Goal: Task Accomplishment & Management: Use online tool/utility

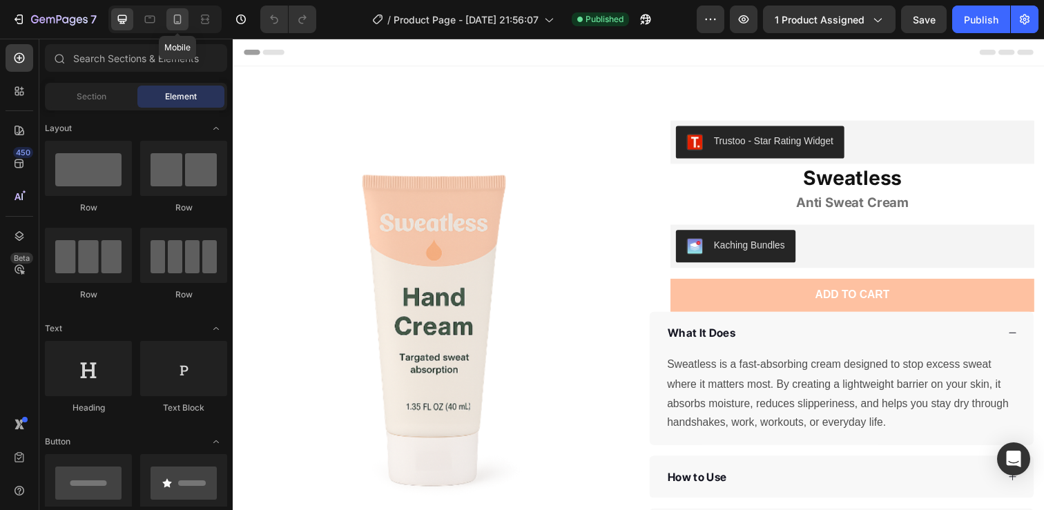
click at [179, 22] on icon at bounding box center [178, 19] width 14 height 14
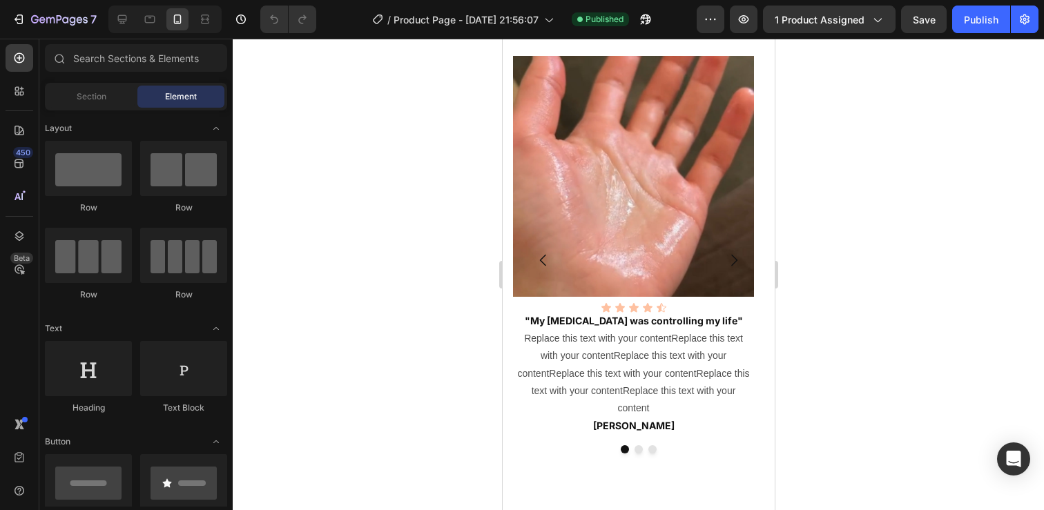
scroll to position [2393, 0]
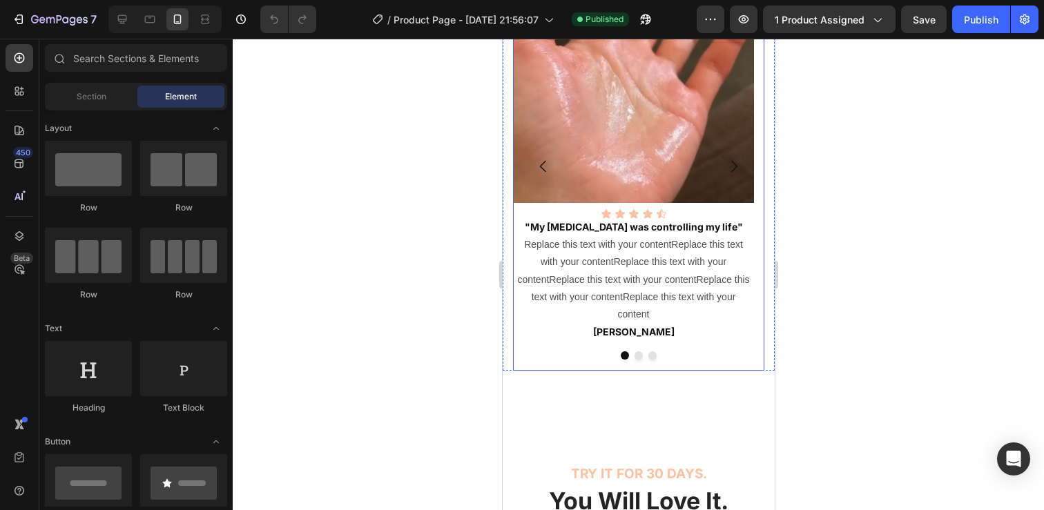
click at [636, 360] on div "Image Icon Icon Icon Icon Icon Icon List "My [MEDICAL_DATA] was controlling my …" at bounding box center [632, 166] width 241 height 409
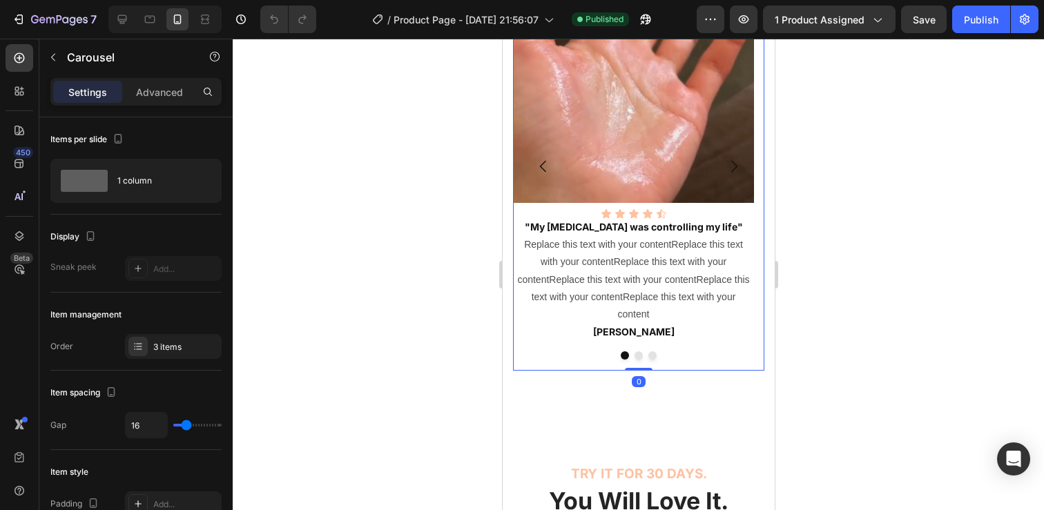
click at [634, 359] on button "Dot" at bounding box center [638, 355] width 8 height 8
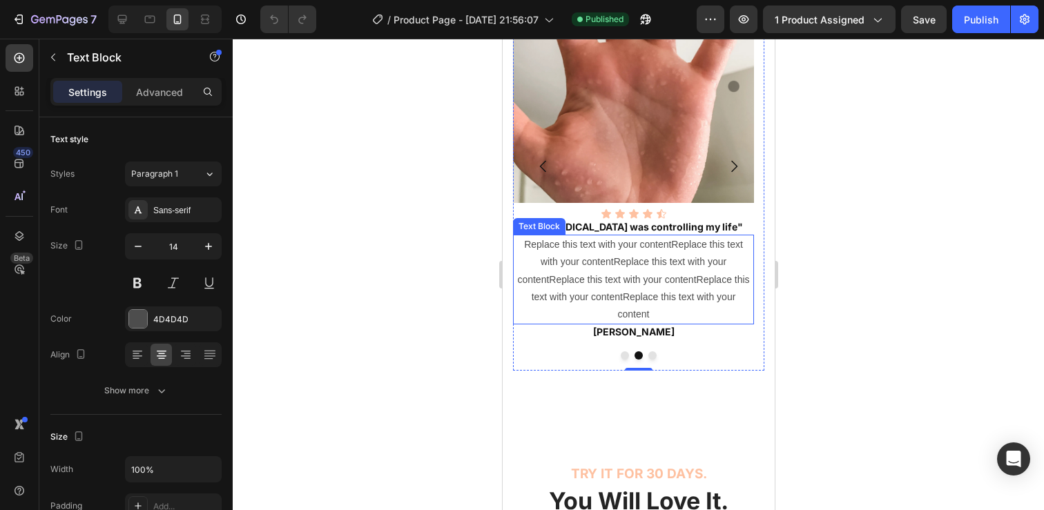
click at [659, 269] on p "Replace this text with your contentReplace this text with your contentReplace t…" at bounding box center [633, 279] width 238 height 87
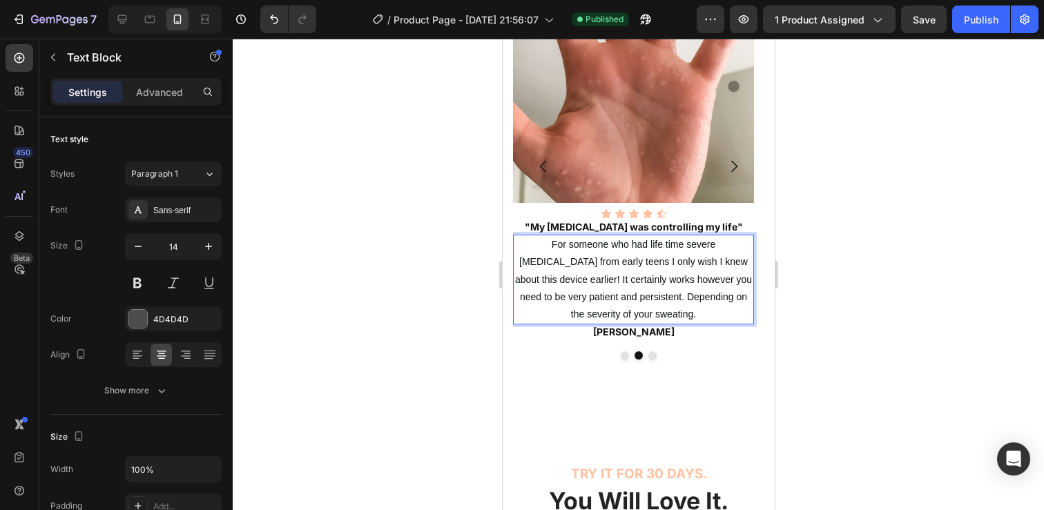
click at [727, 269] on p "For someone who had life time severe [MEDICAL_DATA] from early teens I only wis…" at bounding box center [633, 279] width 238 height 87
click at [637, 327] on h2 "[PERSON_NAME]" at bounding box center [632, 331] width 241 height 15
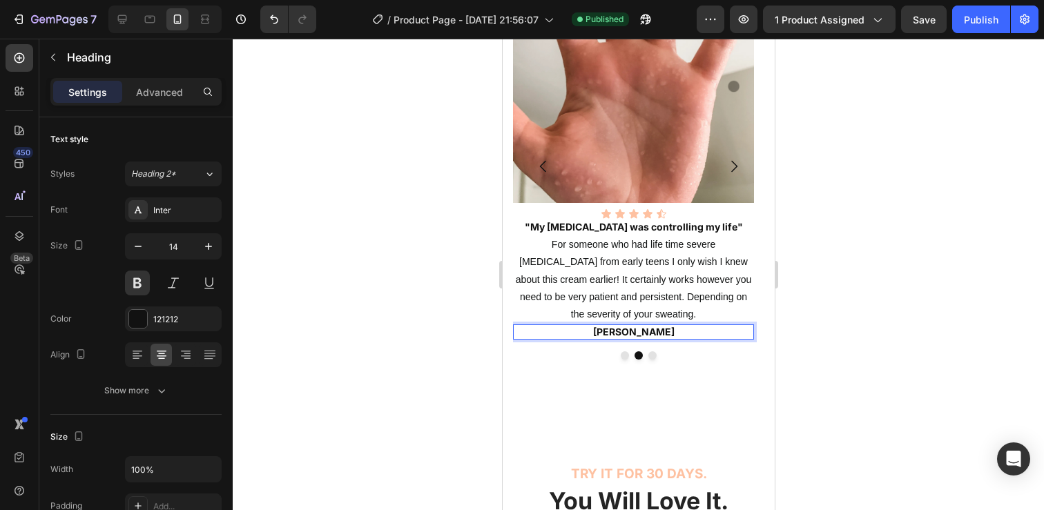
click at [637, 327] on h2 "[PERSON_NAME]" at bounding box center [632, 331] width 241 height 15
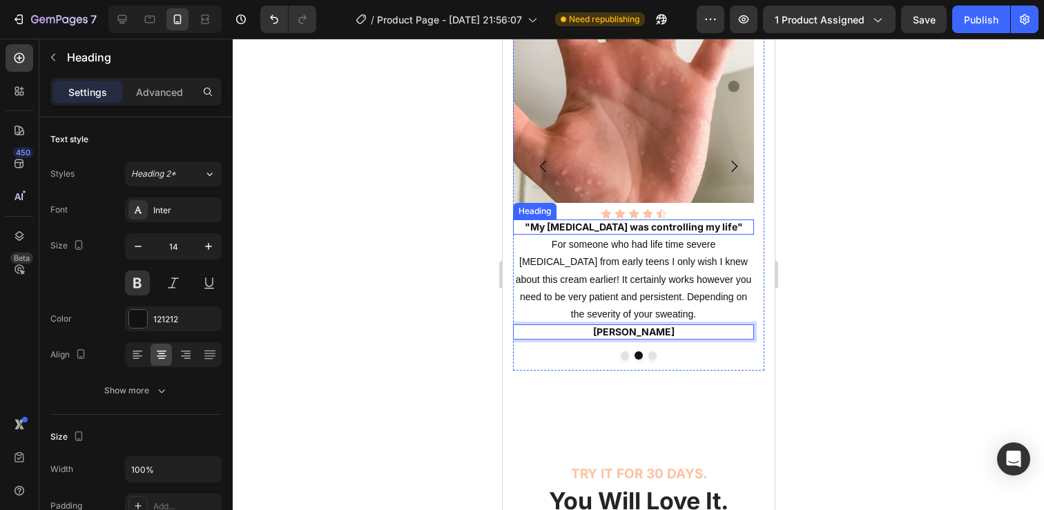
click at [630, 226] on h2 ""My [MEDICAL_DATA] was controlling my life"" at bounding box center [632, 227] width 241 height 15
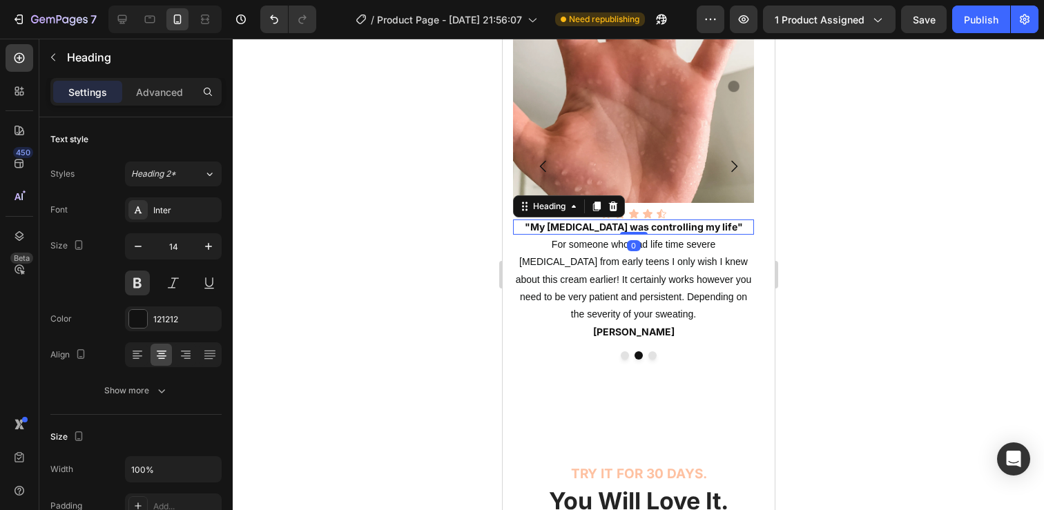
click at [630, 226] on h2 ""My [MEDICAL_DATA] was controlling my life"" at bounding box center [632, 227] width 241 height 15
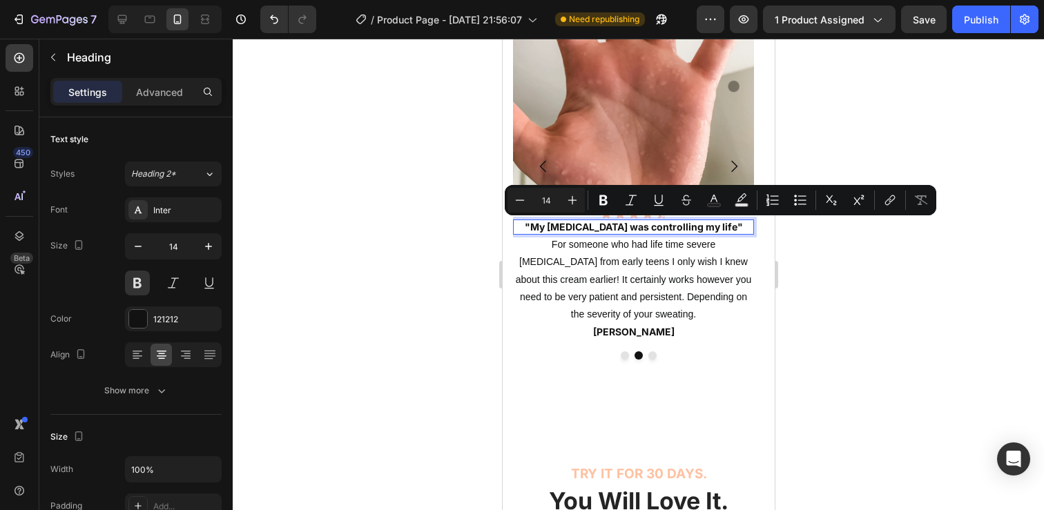
click at [728, 231] on p ""My [MEDICAL_DATA] was controlling my life"" at bounding box center [633, 227] width 238 height 12
drag, startPoint x: 728, startPoint y: 230, endPoint x: 540, endPoint y: 230, distance: 187.8
click at [540, 230] on p ""My [MEDICAL_DATA] was controlling my life"" at bounding box center [633, 227] width 238 height 12
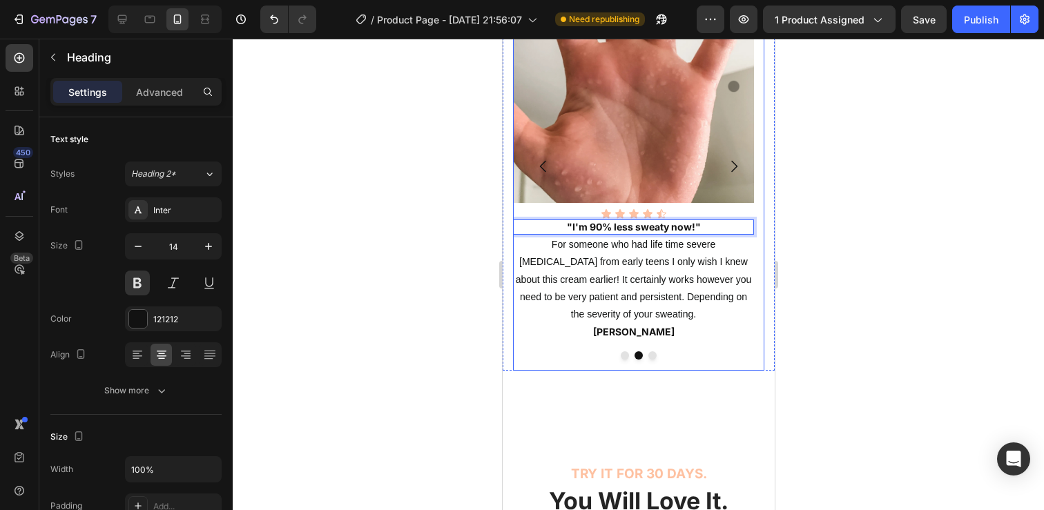
click at [648, 352] on button "Dot" at bounding box center [652, 355] width 8 height 8
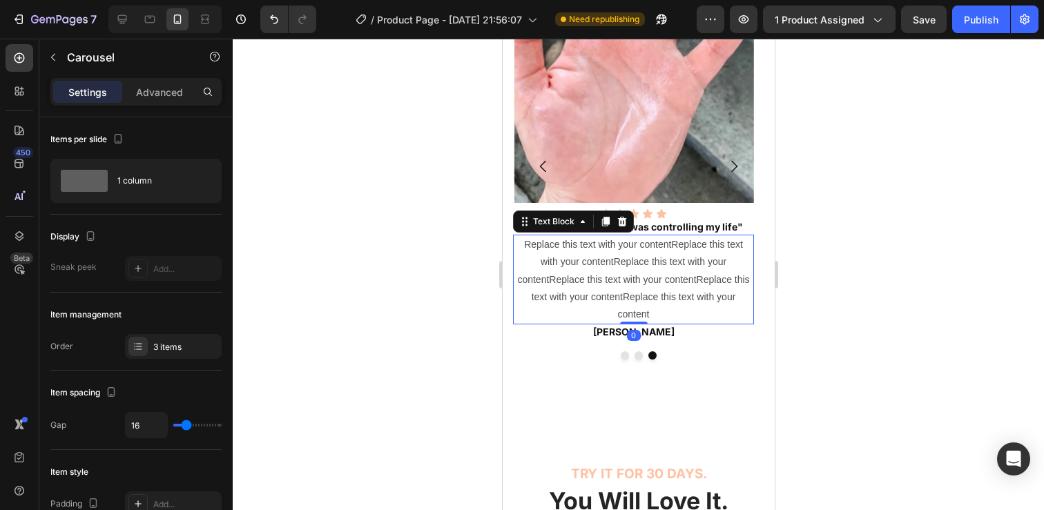
click at [607, 250] on p "Replace this text with your contentReplace this text with your contentReplace t…" at bounding box center [633, 279] width 238 height 87
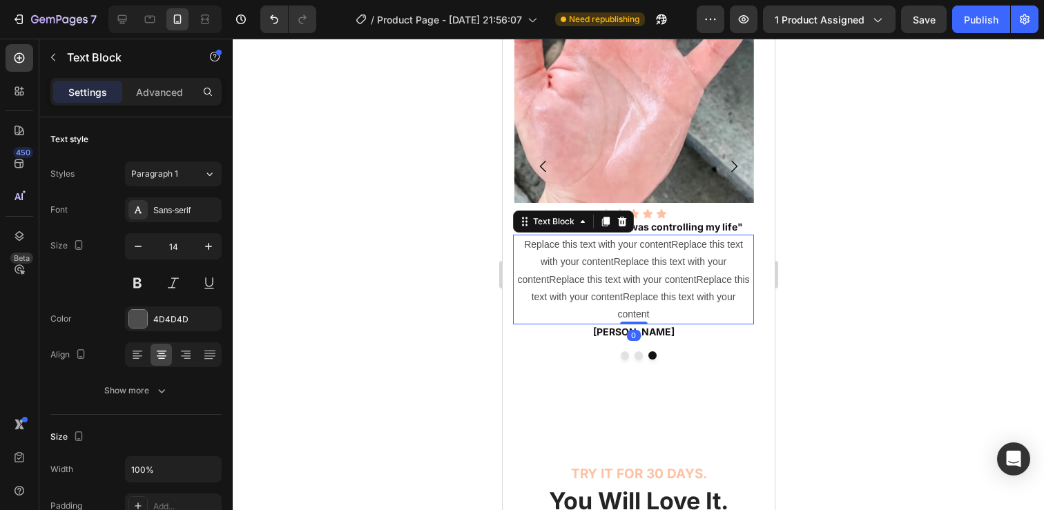
click at [607, 250] on p "Replace this text with your contentReplace this text with your contentReplace t…" at bounding box center [633, 279] width 238 height 87
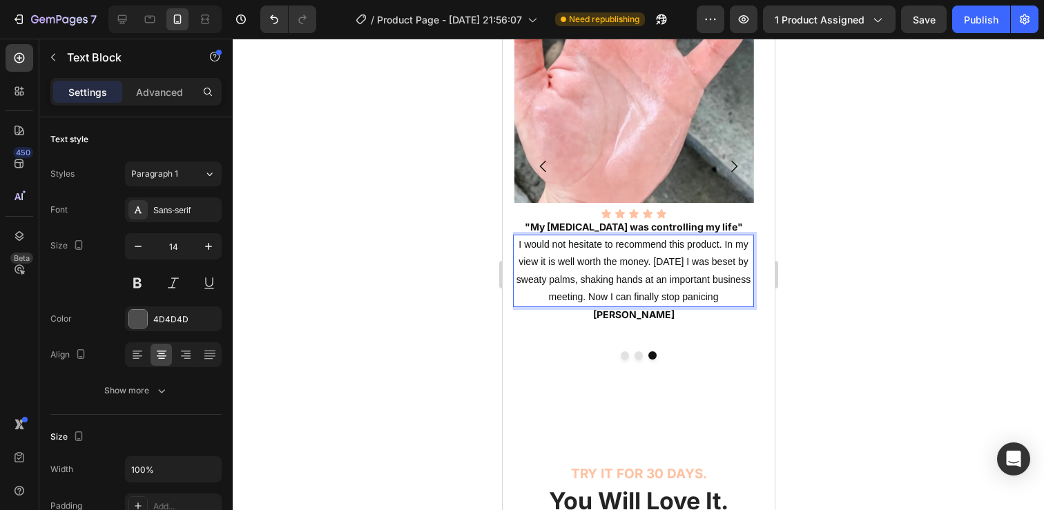
click at [610, 294] on span "I would not hesitate to recommend this product. In my view it is well worth the…" at bounding box center [633, 271] width 234 height 64
click at [739, 294] on span "I would not hesitate to recommend this product. In my view it is well worth the…" at bounding box center [633, 271] width 234 height 64
click at [735, 292] on span "I would not hesitate to recommend this product. In my view it is well worth the…" at bounding box center [633, 271] width 234 height 64
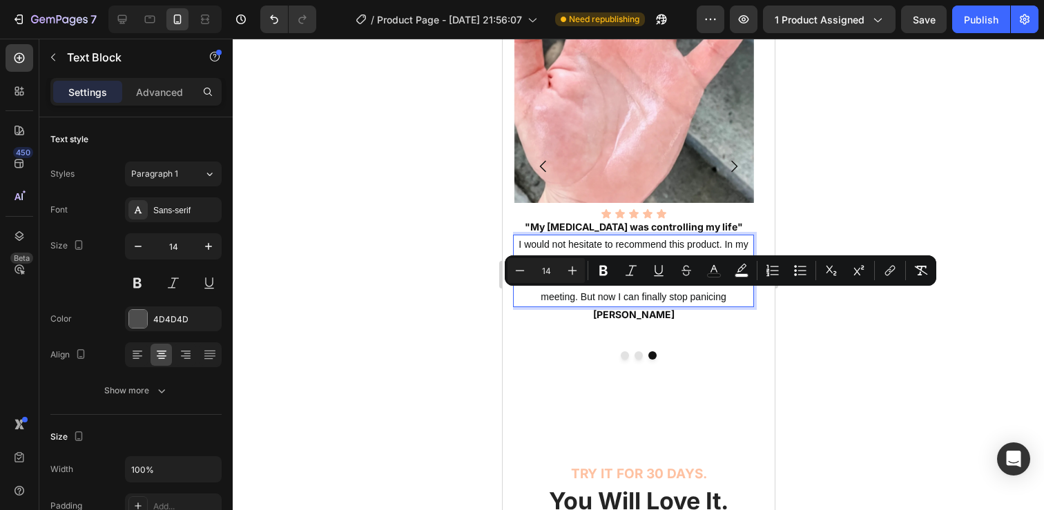
copy span "panicing"
click at [725, 299] on span "I would not hesitate to recommend this product. In my view it is well worth the…" at bounding box center [633, 271] width 234 height 64
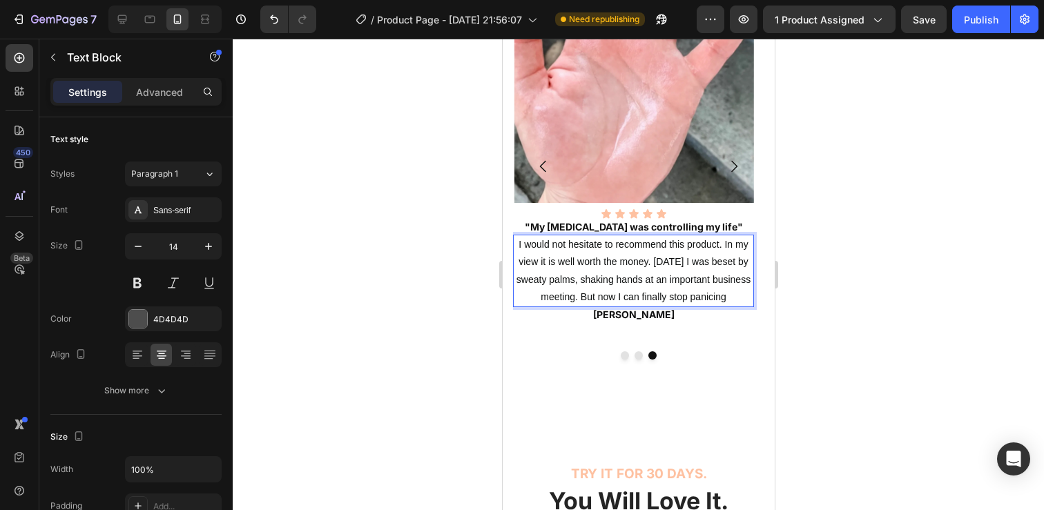
click at [725, 299] on span "I would not hesitate to recommend this product. In my view it is well worth the…" at bounding box center [633, 271] width 234 height 64
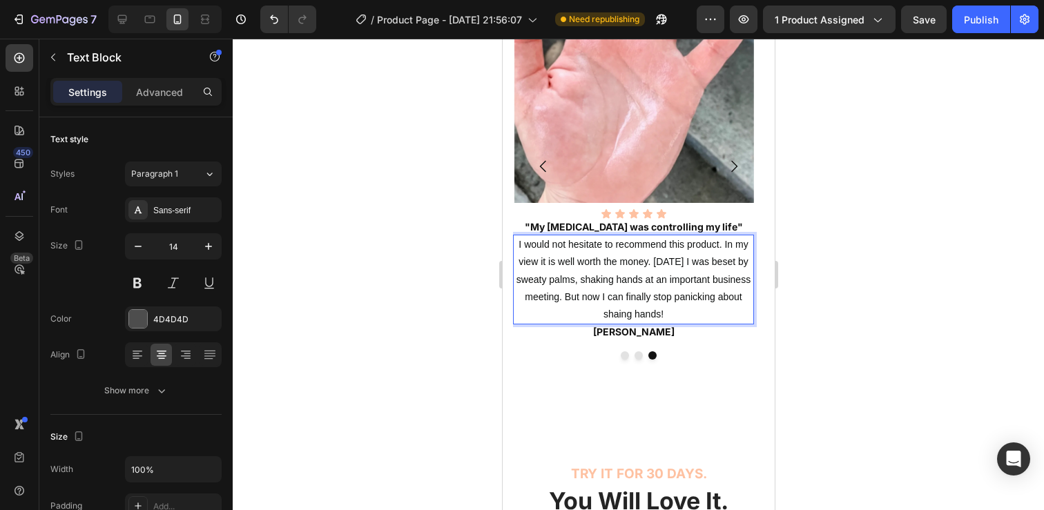
click at [915, 343] on div at bounding box center [638, 275] width 811 height 472
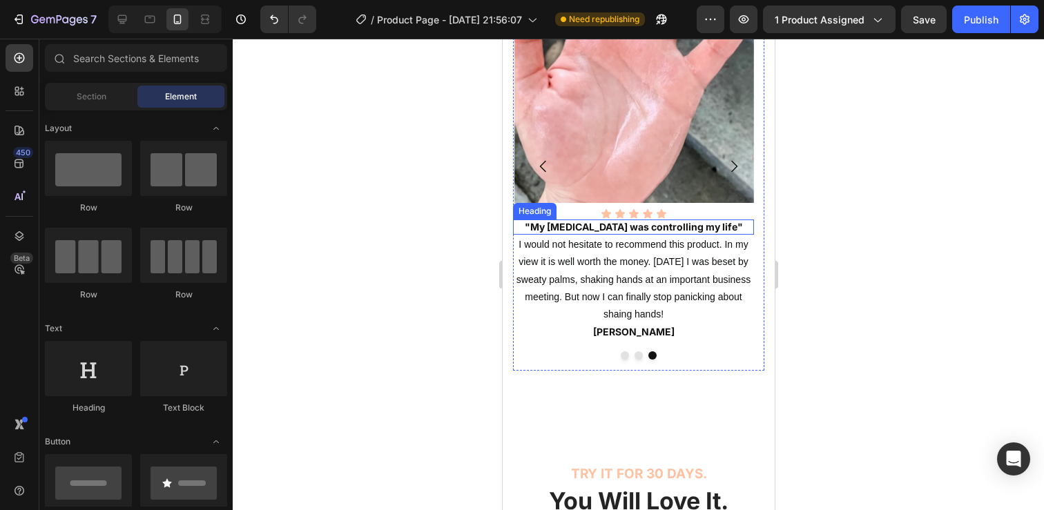
click at [645, 225] on h2 ""My [MEDICAL_DATA] was controlling my life"" at bounding box center [632, 227] width 241 height 15
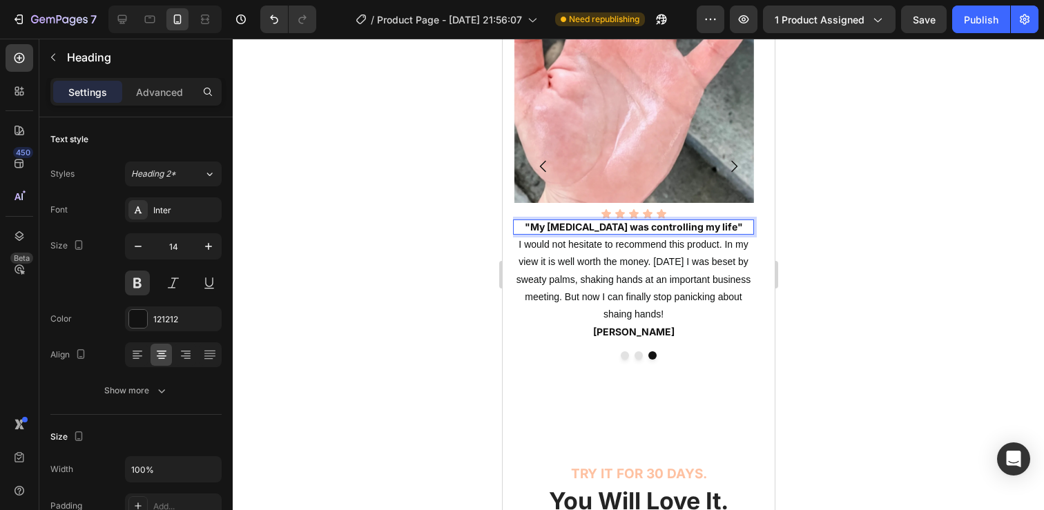
click at [645, 225] on h2 ""My [MEDICAL_DATA] was controlling my life"" at bounding box center [632, 227] width 241 height 15
click at [729, 229] on p ""My [MEDICAL_DATA] was controlling my life"" at bounding box center [633, 227] width 238 height 12
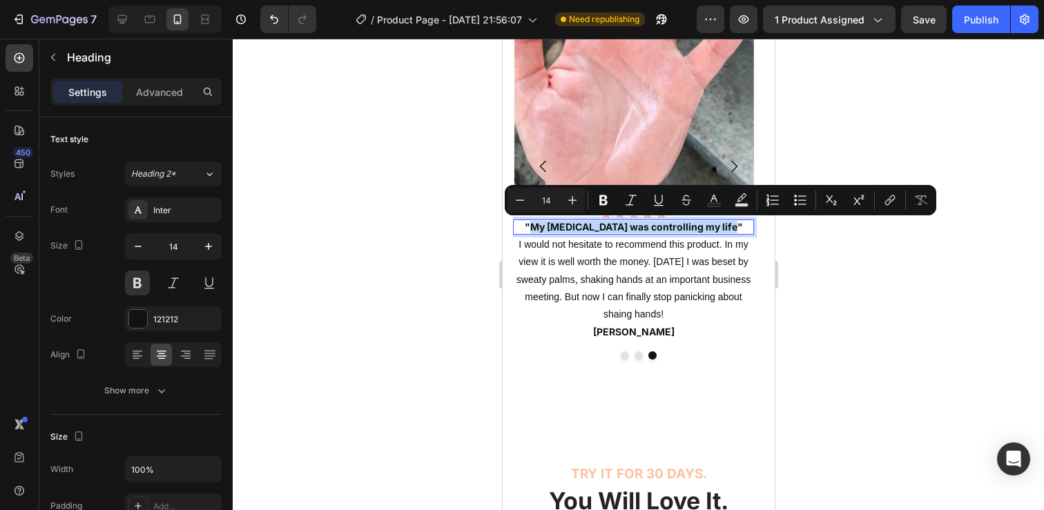
drag, startPoint x: 728, startPoint y: 227, endPoint x: 542, endPoint y: 230, distance: 186.4
click at [542, 230] on p ""My [MEDICAL_DATA] was controlling my life"" at bounding box center [633, 227] width 238 height 12
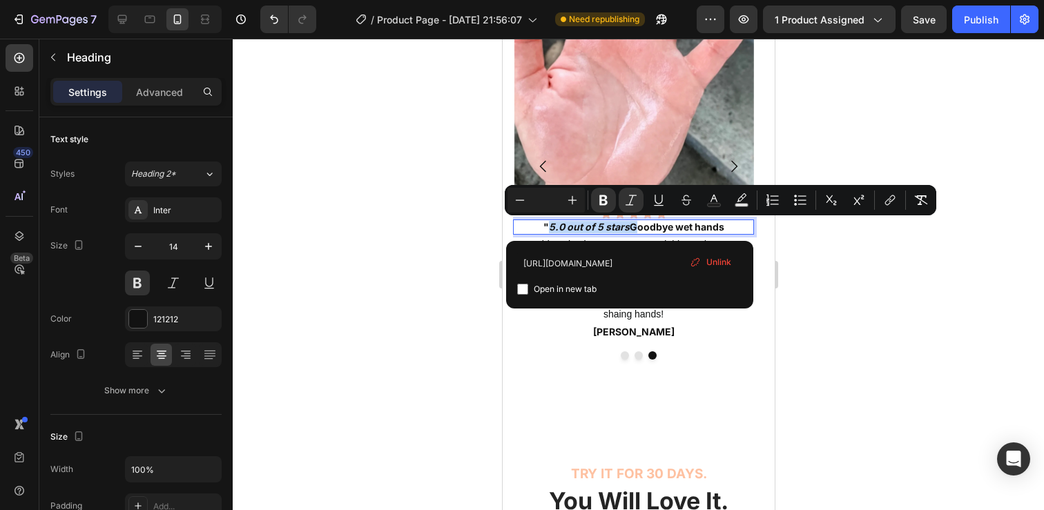
drag, startPoint x: 631, startPoint y: 227, endPoint x: 548, endPoint y: 227, distance: 82.8
click at [548, 227] on link "5.0 out of 5 stars Goodbye wet hands" at bounding box center [635, 227] width 175 height 12
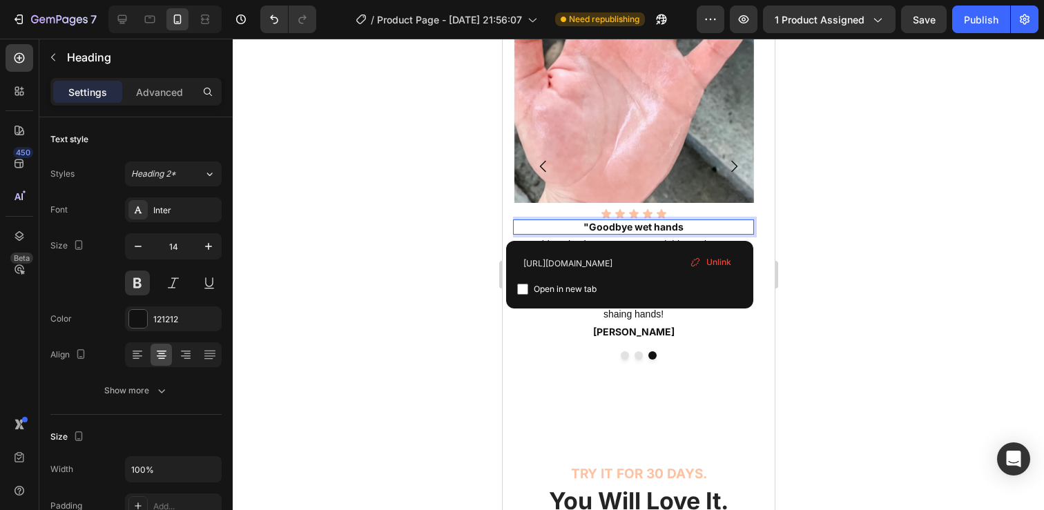
click at [691, 232] on p "" Goodbye wet hands" at bounding box center [633, 227] width 238 height 12
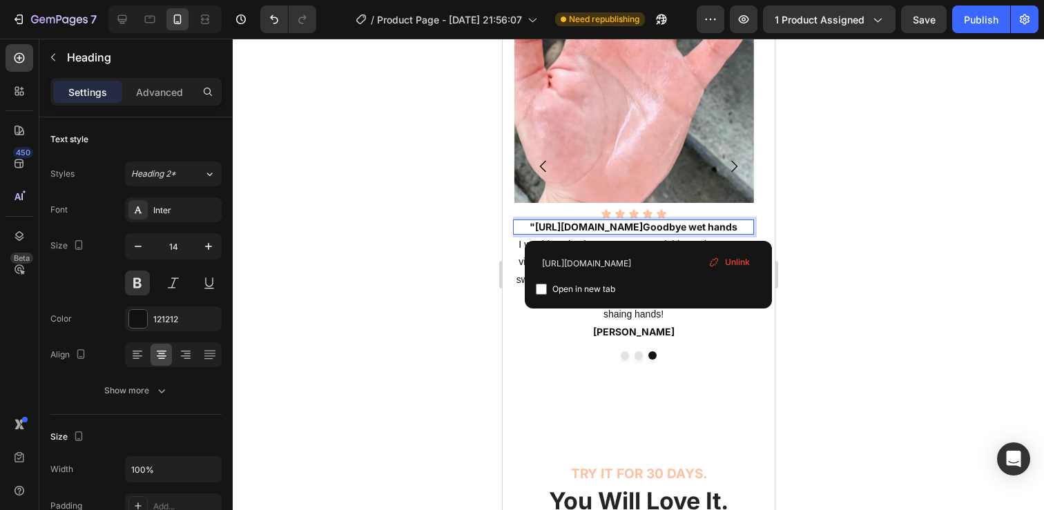
click at [721, 227] on p "" [URL][DOMAIN_NAME] Goodbye wet hands" at bounding box center [633, 227] width 238 height 12
click at [705, 224] on p "" [URL][DOMAIN_NAME] Goodbye wet hands" at bounding box center [633, 227] width 238 height 12
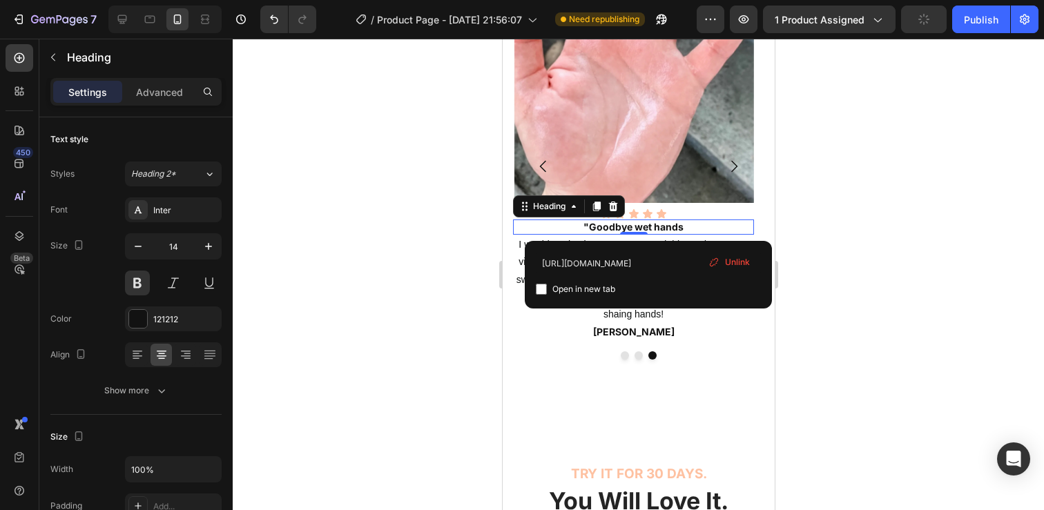
drag, startPoint x: 744, startPoint y: 264, endPoint x: 215, endPoint y: 211, distance: 531.6
click at [744, 264] on span "Unlink" at bounding box center [737, 262] width 25 height 12
click at [705, 226] on p "" Goodbye wet hands" at bounding box center [633, 227] width 238 height 12
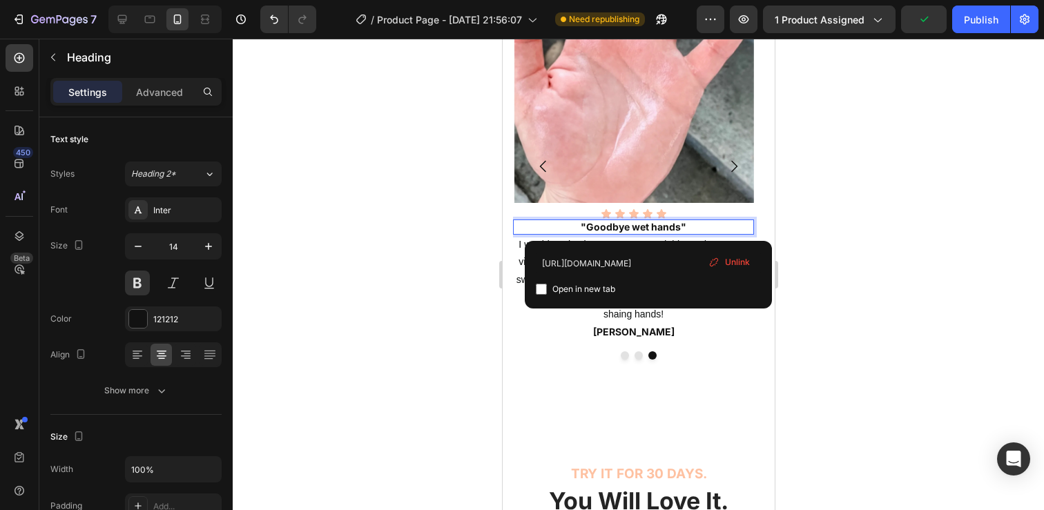
click at [729, 261] on span "Unlink" at bounding box center [737, 262] width 25 height 12
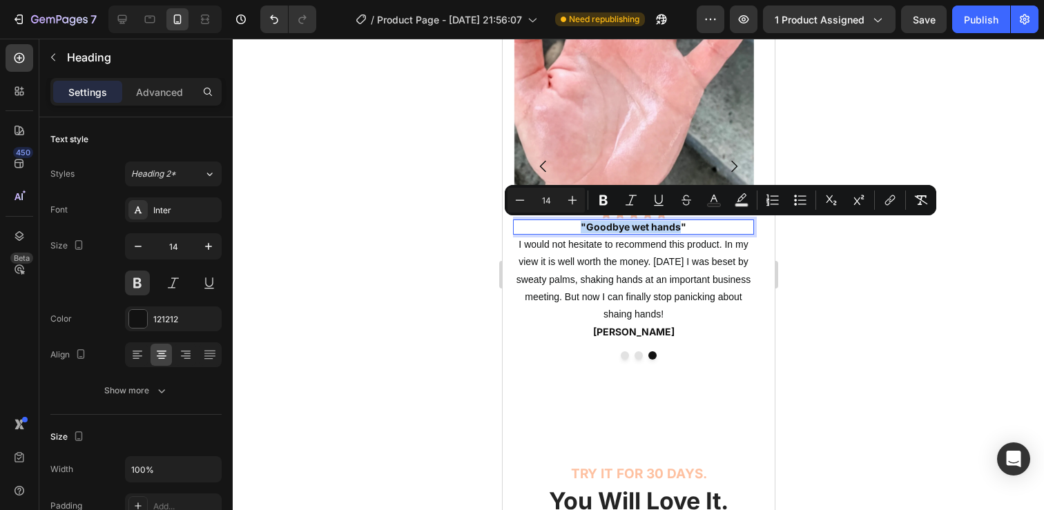
click at [695, 226] on p "" Goodbye wet hands "" at bounding box center [633, 227] width 238 height 12
click at [835, 279] on div at bounding box center [638, 275] width 811 height 472
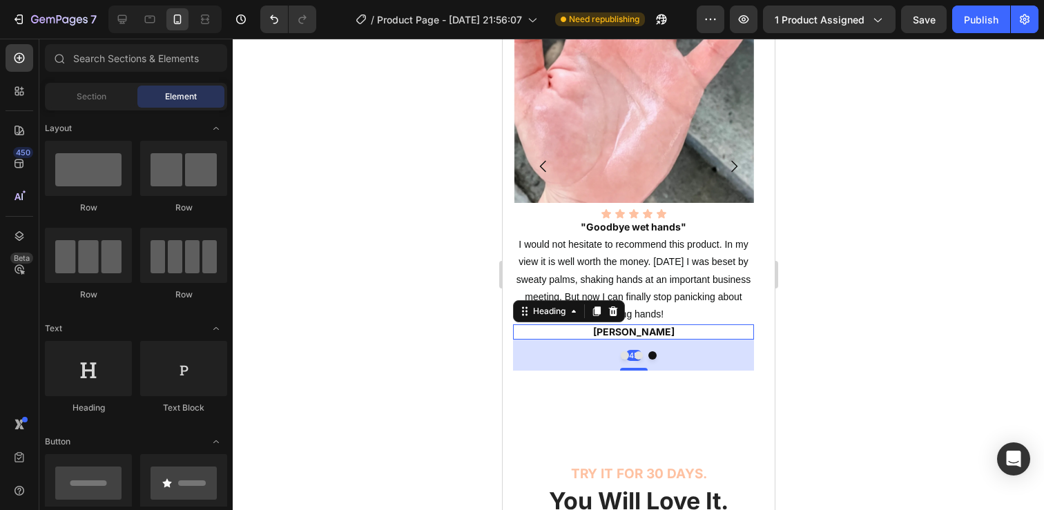
click at [633, 326] on h2 "[PERSON_NAME]" at bounding box center [632, 331] width 241 height 15
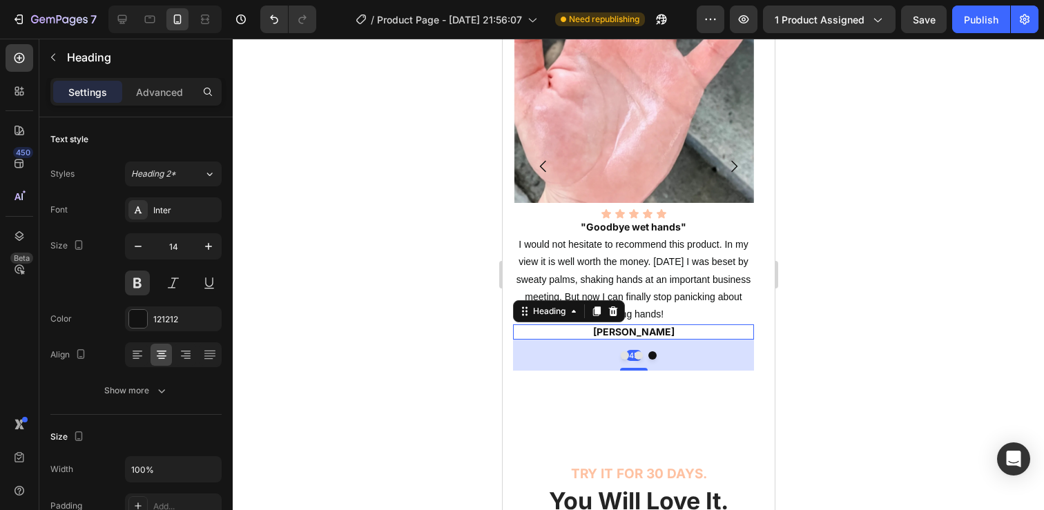
click at [633, 326] on h2 "[PERSON_NAME]" at bounding box center [632, 331] width 241 height 15
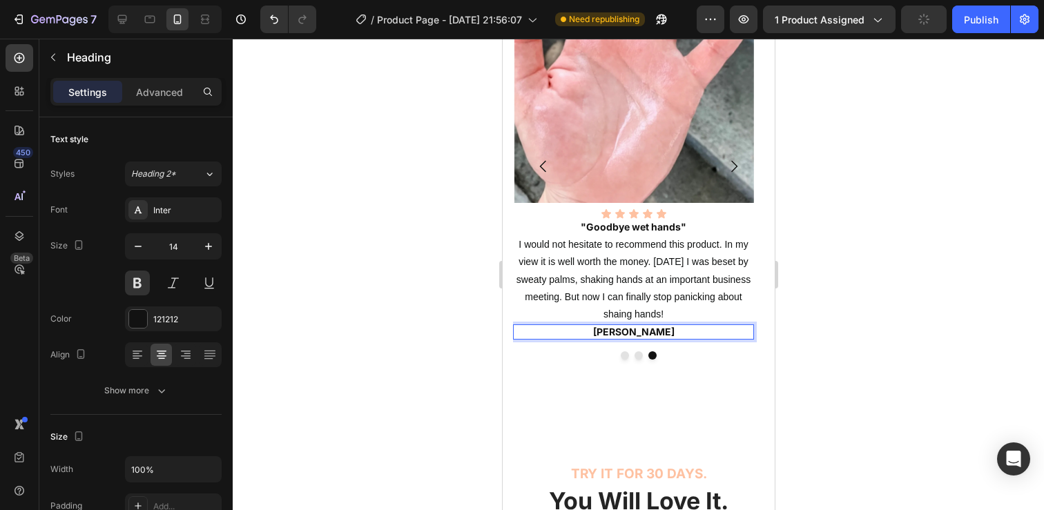
click at [648, 329] on p "[PERSON_NAME]" at bounding box center [633, 332] width 238 height 12
click at [786, 313] on div at bounding box center [638, 275] width 811 height 472
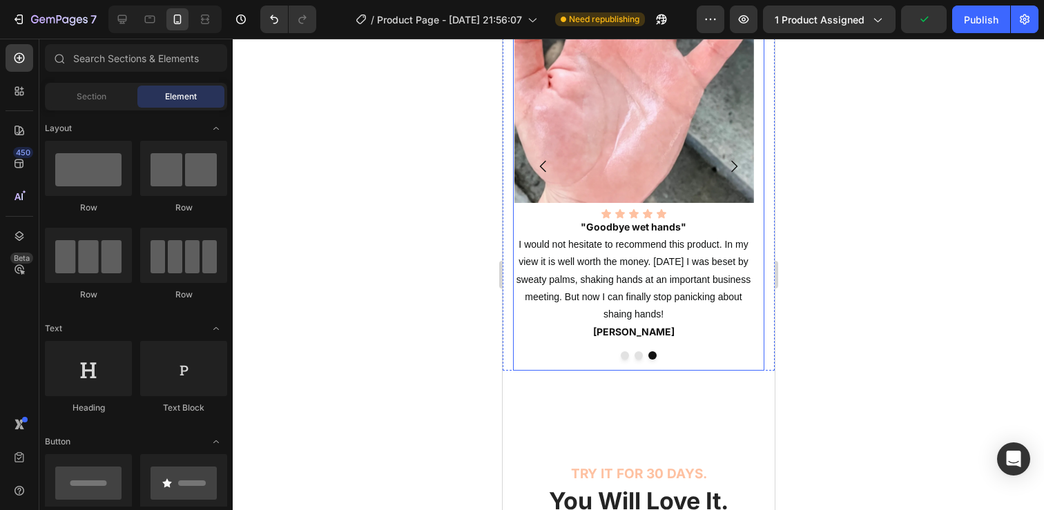
click at [620, 352] on button "Dot" at bounding box center [624, 355] width 8 height 8
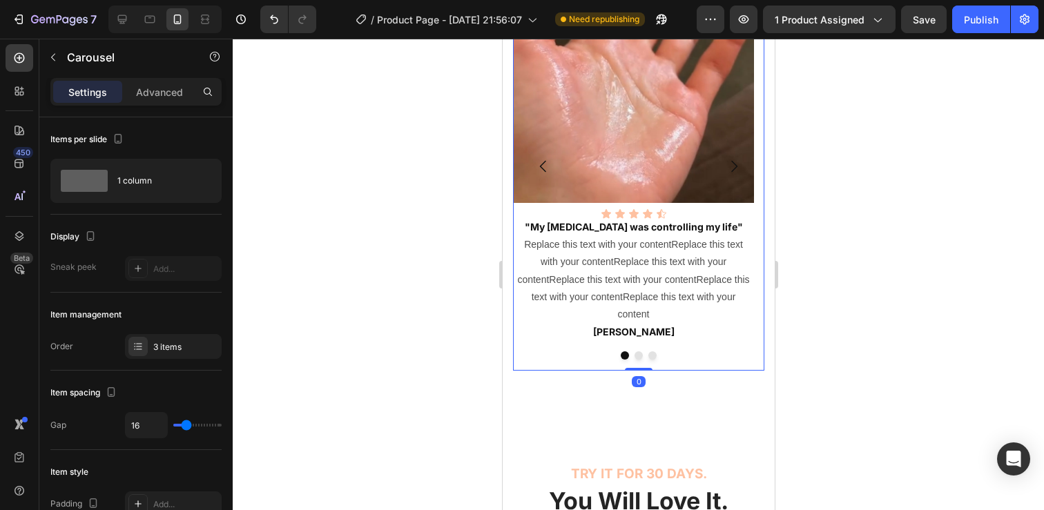
click at [634, 356] on button "Dot" at bounding box center [638, 355] width 8 height 8
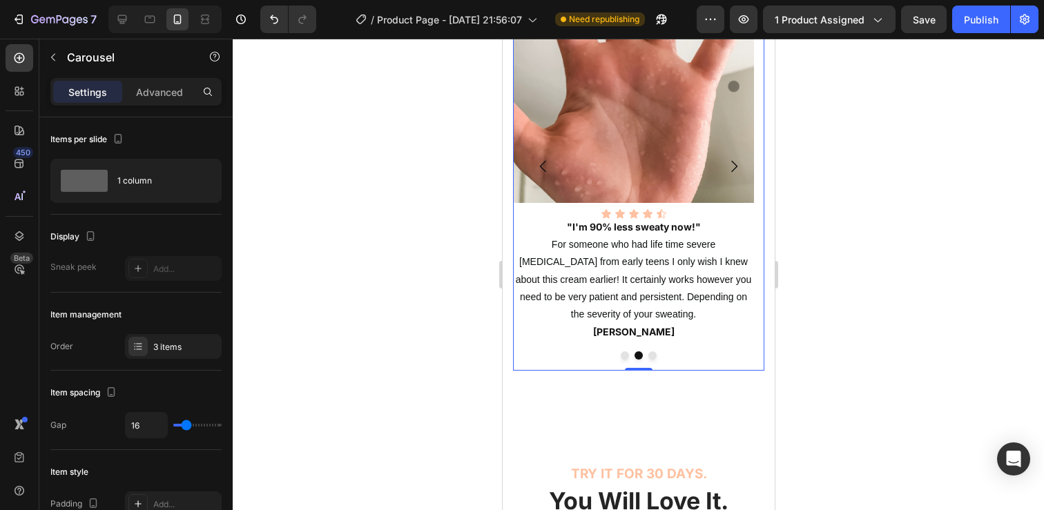
click at [651, 357] on div at bounding box center [637, 355] width 251 height 8
click at [620, 352] on button "Dot" at bounding box center [624, 355] width 8 height 8
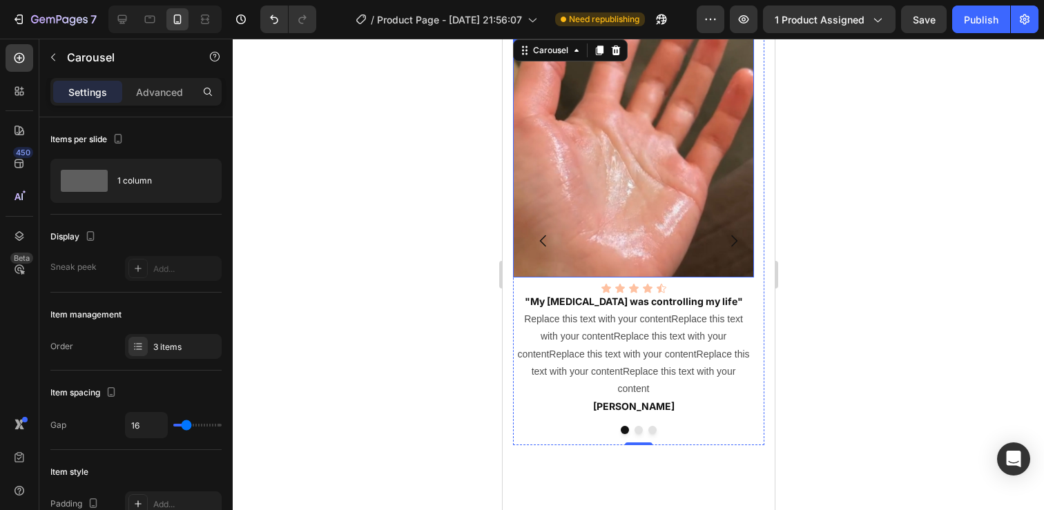
scroll to position [2322, 0]
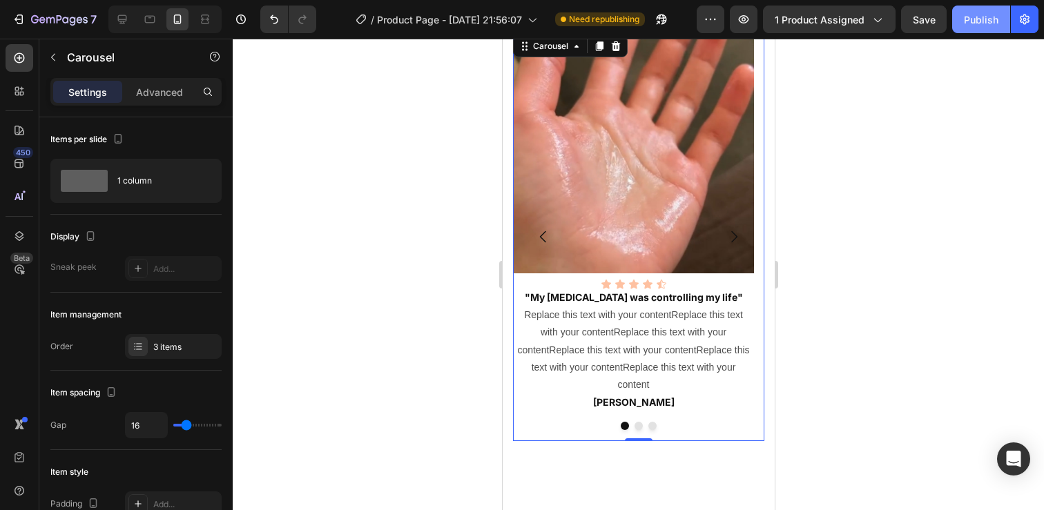
click at [981, 18] on div "Publish" at bounding box center [981, 19] width 35 height 14
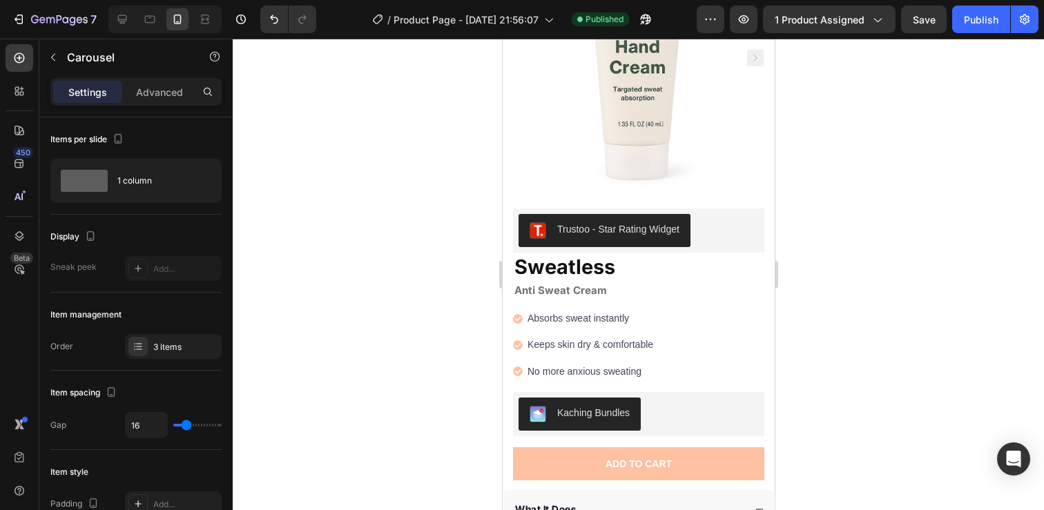
scroll to position [0, 0]
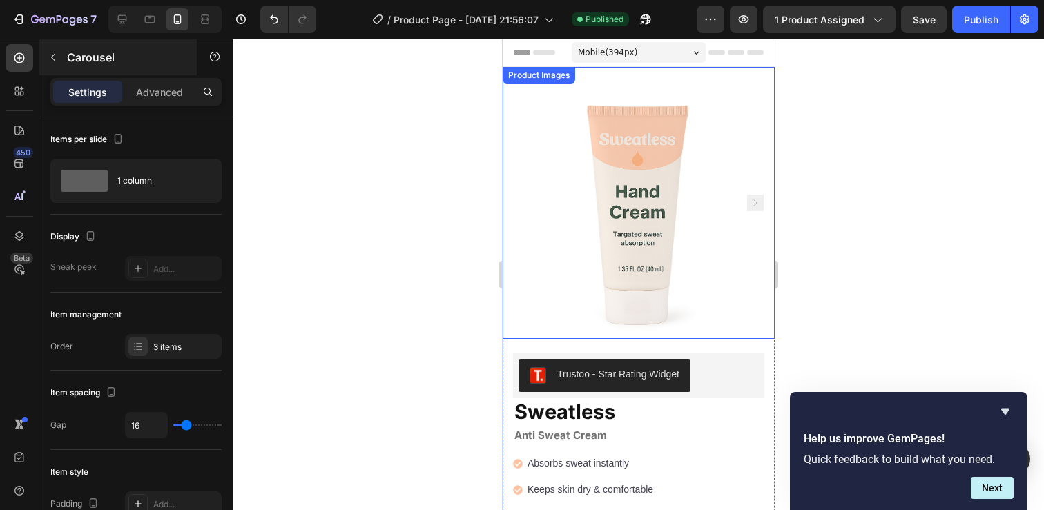
click at [44, 62] on button "button" at bounding box center [53, 57] width 22 height 22
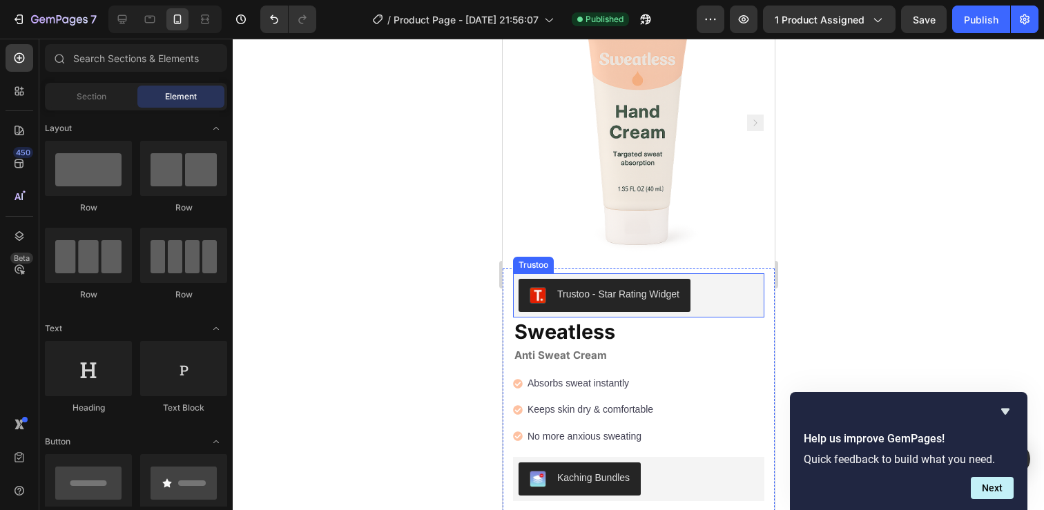
scroll to position [96, 0]
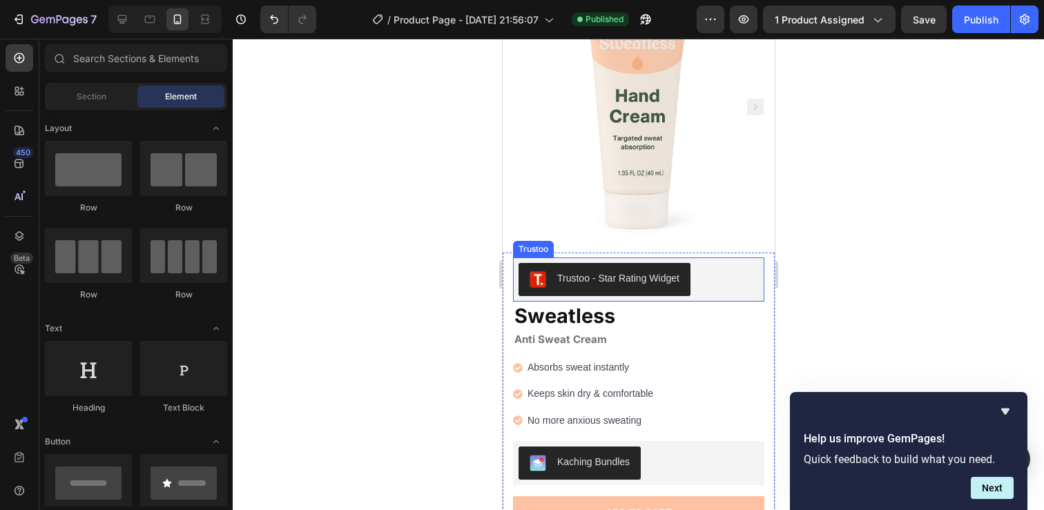
click at [747, 274] on div "Trustoo - Star Rating Widget" at bounding box center [638, 279] width 240 height 33
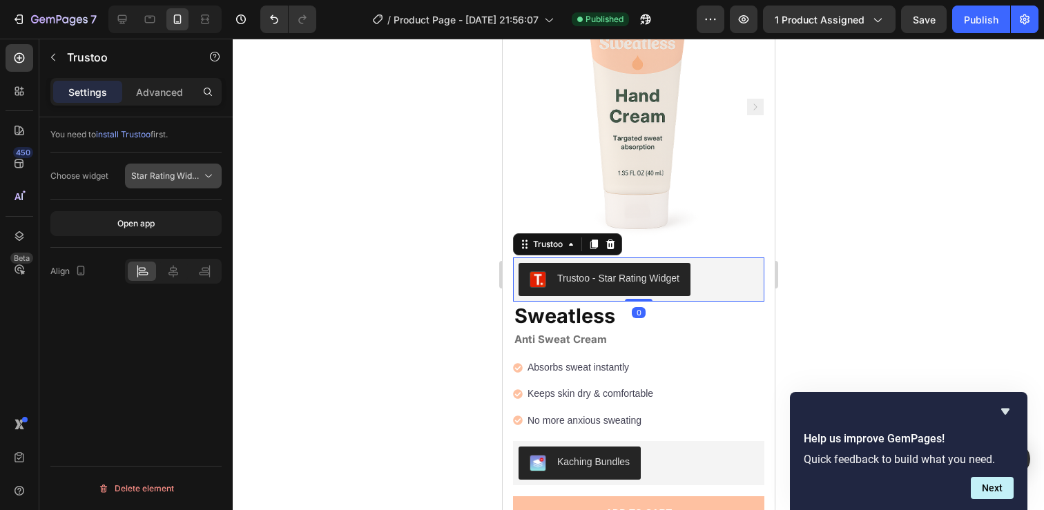
click at [178, 170] on span "Star Rating Widget" at bounding box center [166, 176] width 70 height 12
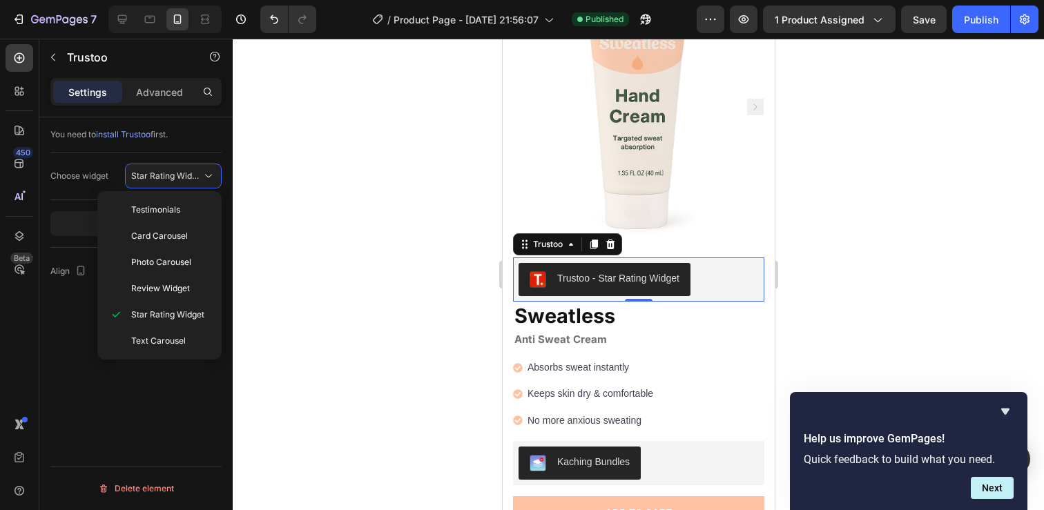
click at [335, 383] on div at bounding box center [638, 275] width 811 height 472
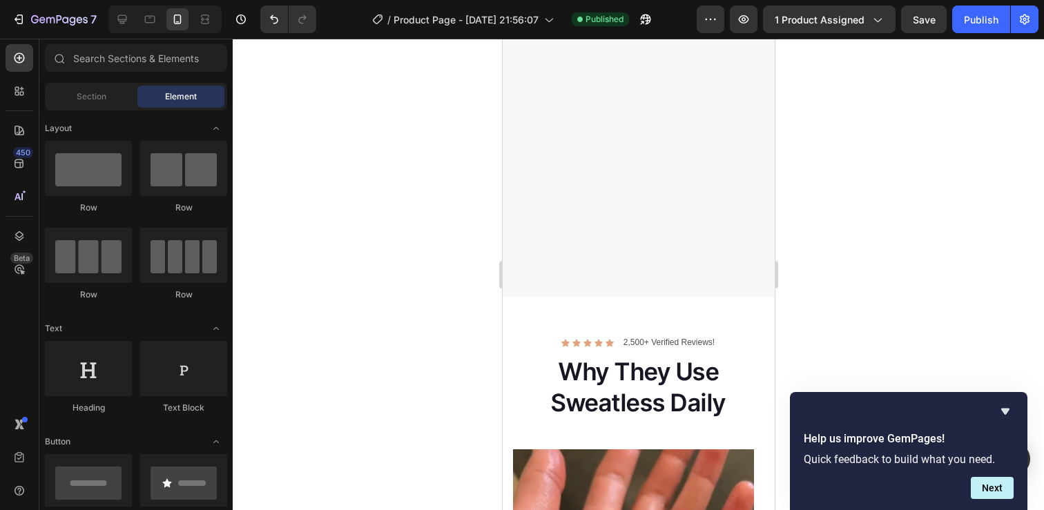
scroll to position [1498, 0]
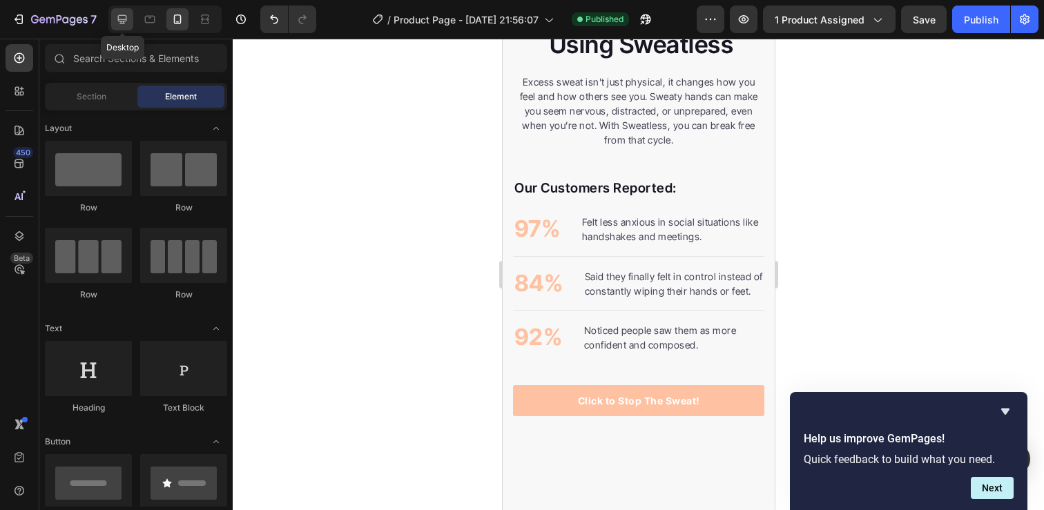
drag, startPoint x: 120, startPoint y: 19, endPoint x: 106, endPoint y: 143, distance: 125.1
click at [120, 19] on icon at bounding box center [122, 19] width 9 height 9
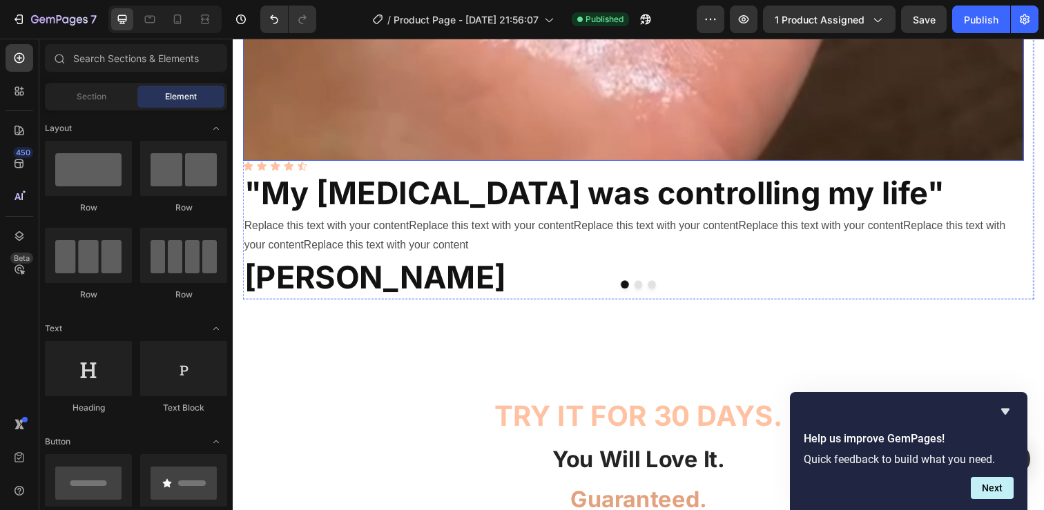
scroll to position [2777, 0]
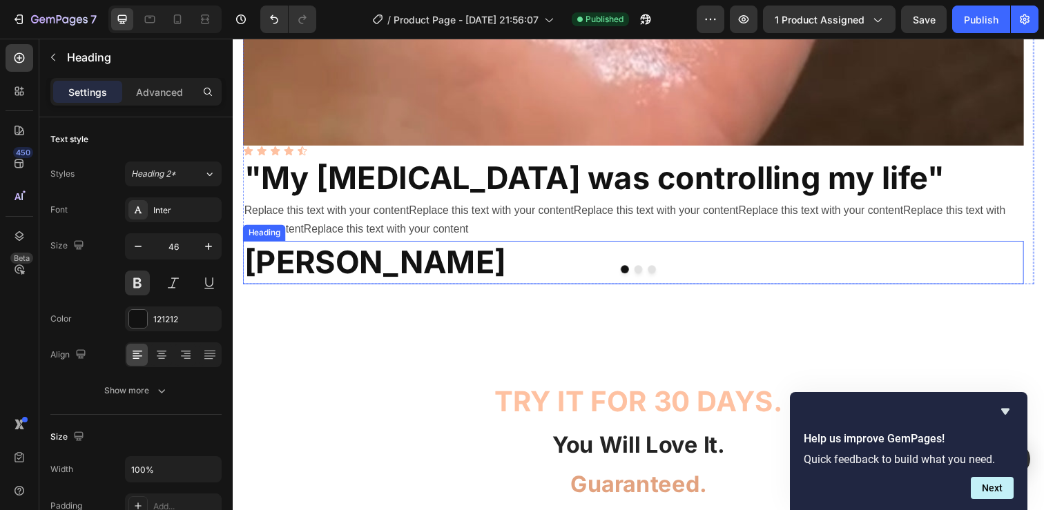
click at [641, 269] on h2 "[PERSON_NAME]" at bounding box center [641, 267] width 797 height 44
click at [643, 273] on button "Dot" at bounding box center [647, 274] width 8 height 8
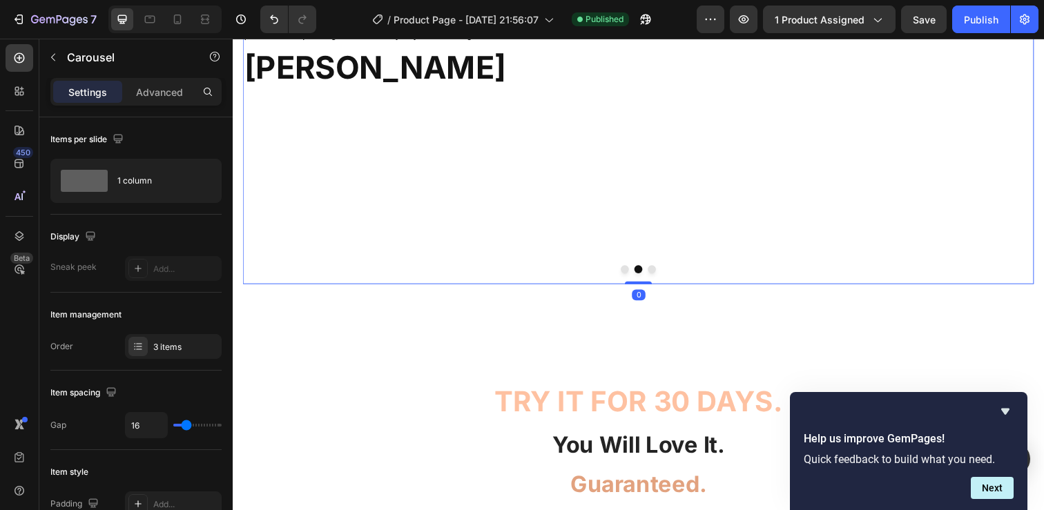
click at [622, 273] on div at bounding box center [647, 274] width 808 height 8
click at [629, 273] on button "Dot" at bounding box center [633, 274] width 8 height 8
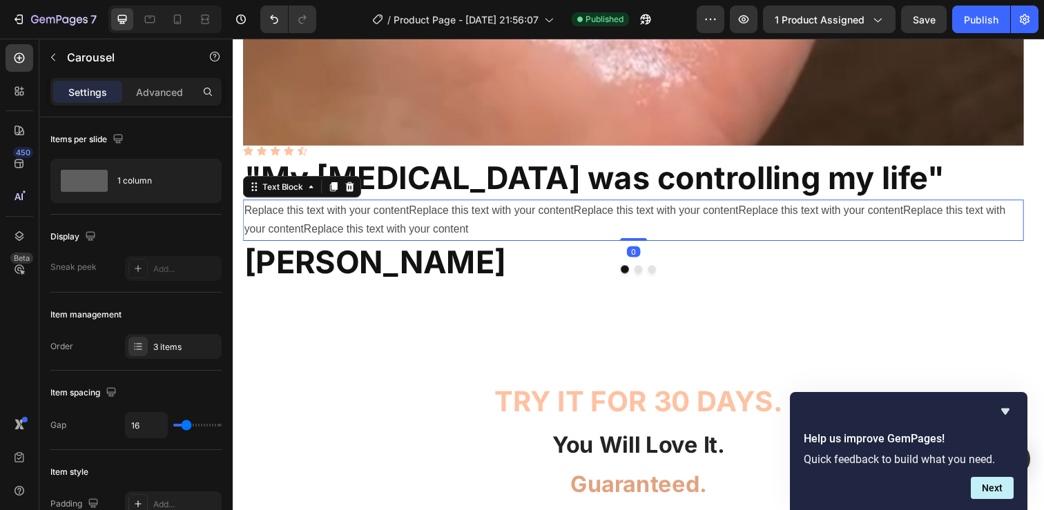
click at [560, 218] on p "Replace this text with your contentReplace this text with your contentReplace t…" at bounding box center [641, 224] width 795 height 40
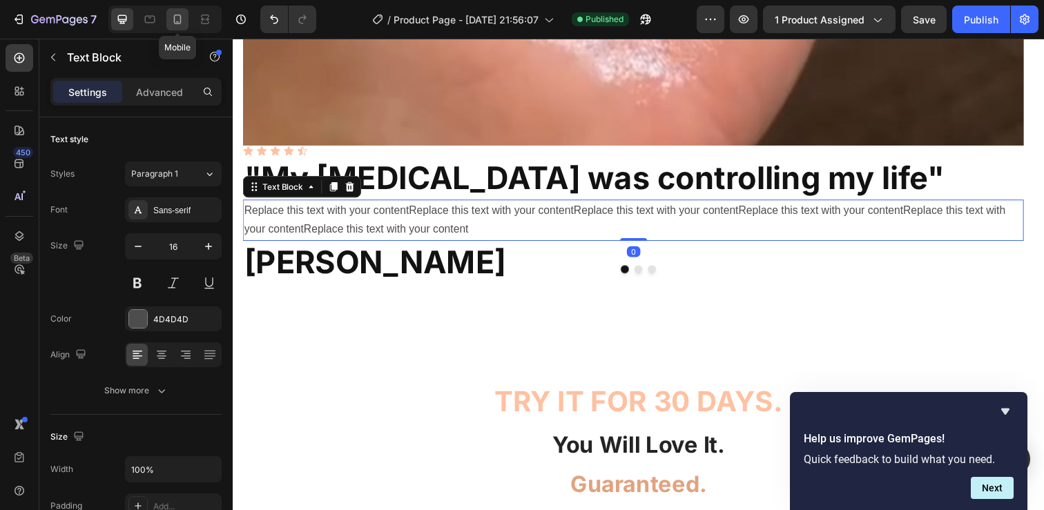
click at [177, 23] on icon at bounding box center [178, 19] width 8 height 10
type input "14"
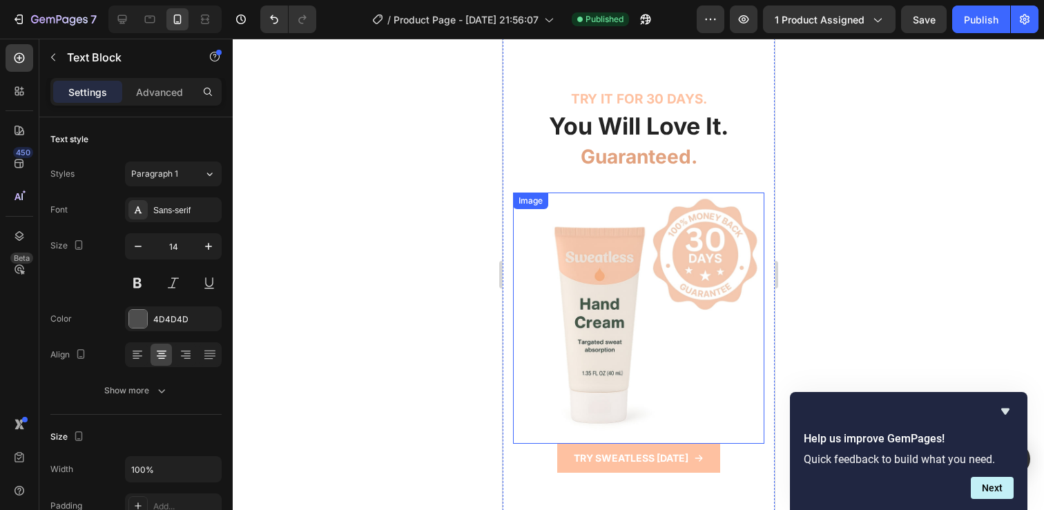
scroll to position [2615, 0]
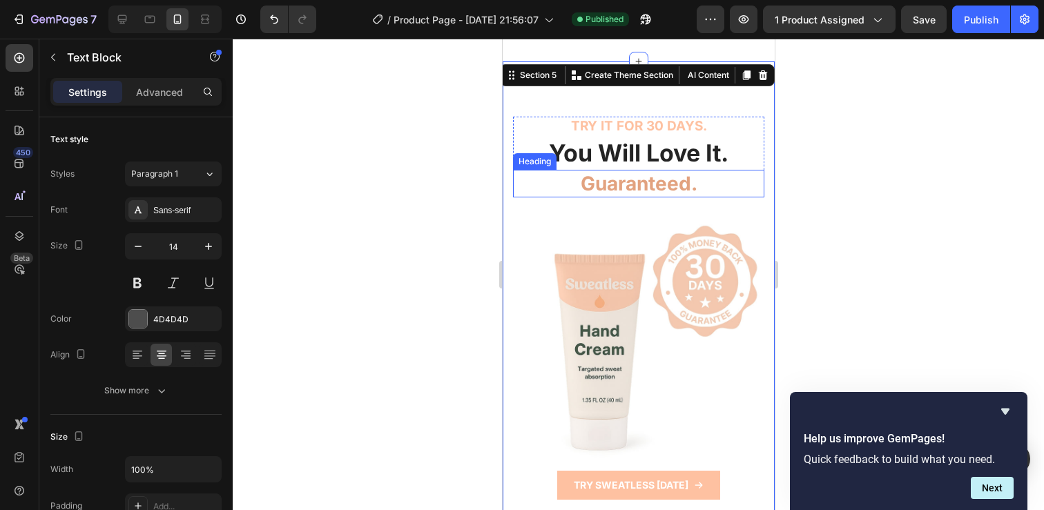
drag, startPoint x: 557, startPoint y: 212, endPoint x: 594, endPoint y: 155, distance: 68.0
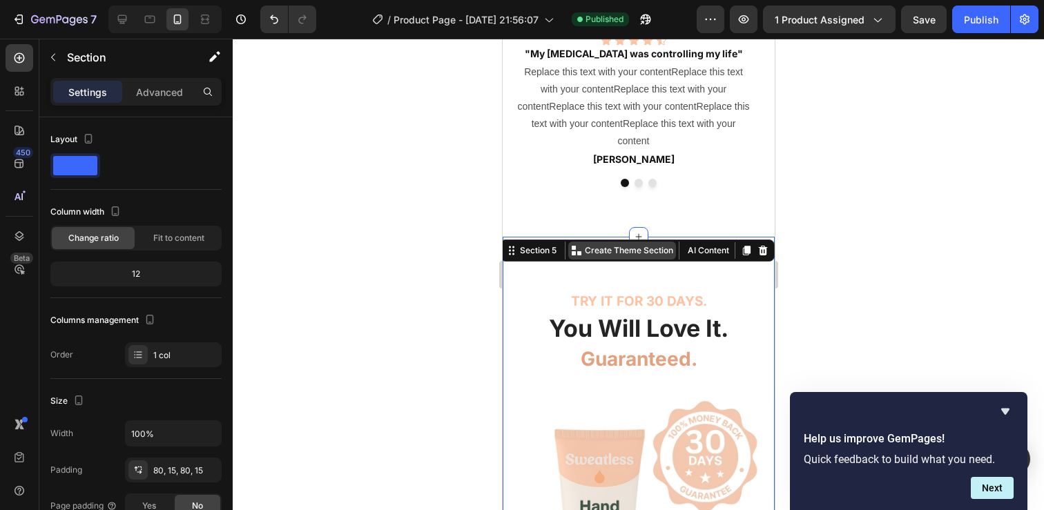
scroll to position [2340, 0]
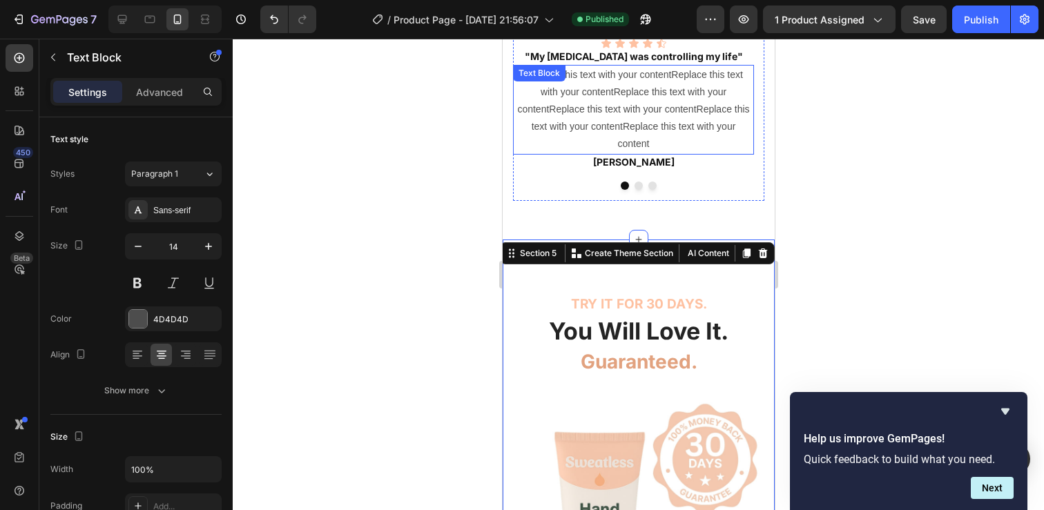
click at [663, 128] on p "Replace this text with your contentReplace this text with your contentReplace t…" at bounding box center [633, 109] width 238 height 87
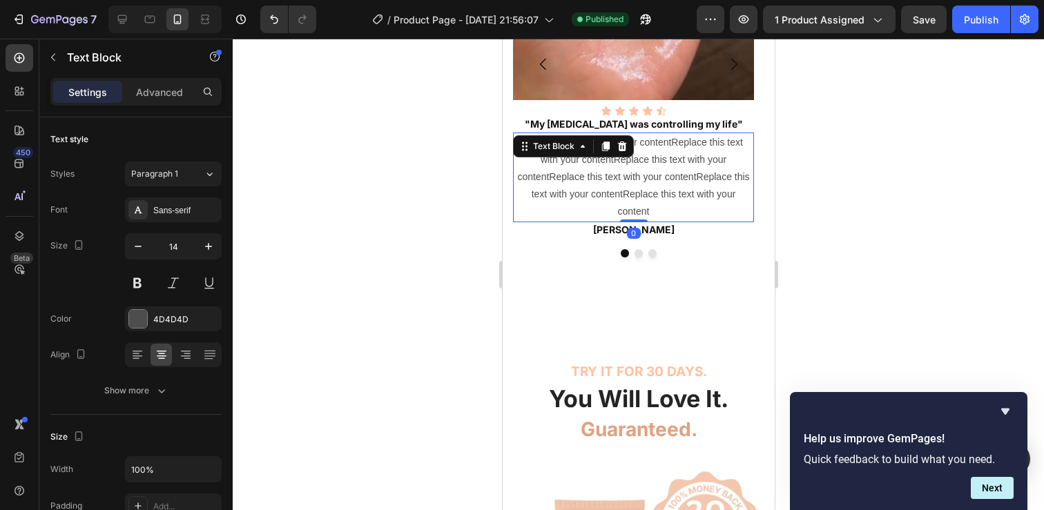
scroll to position [2269, 0]
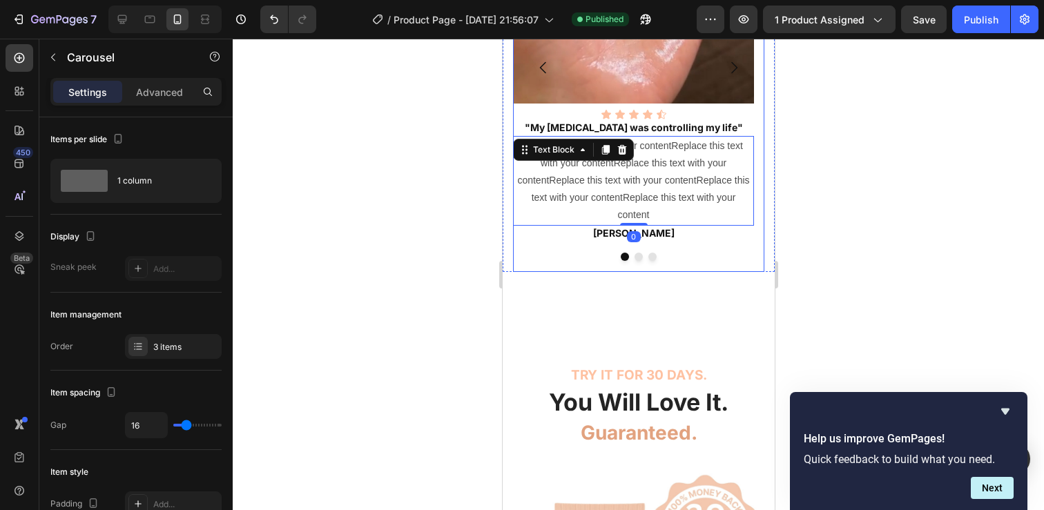
click at [631, 251] on div "Image Icon Icon Icon Icon Icon Icon List "My [MEDICAL_DATA] was controlling my …" at bounding box center [632, 67] width 241 height 409
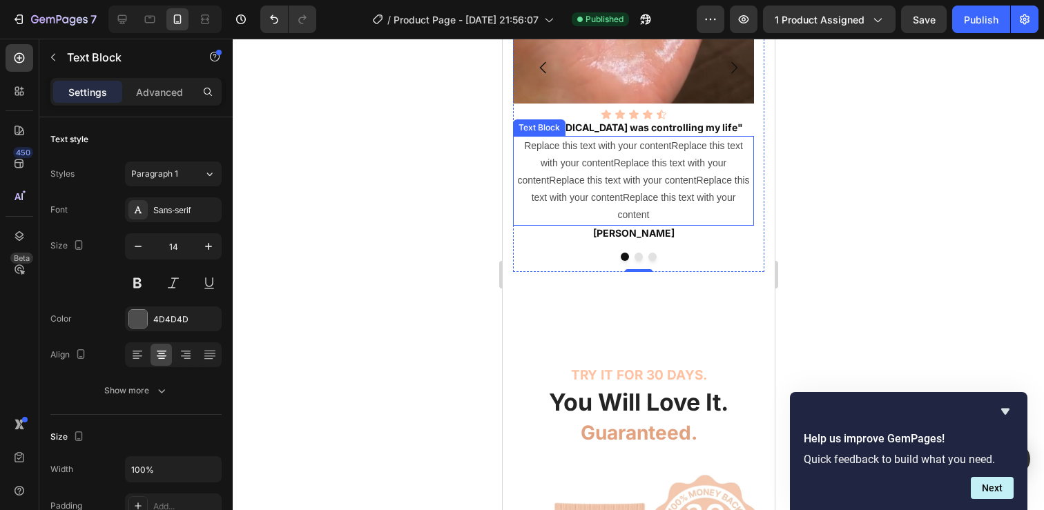
click at [650, 184] on p "Replace this text with your contentReplace this text with your contentReplace t…" at bounding box center [633, 180] width 238 height 87
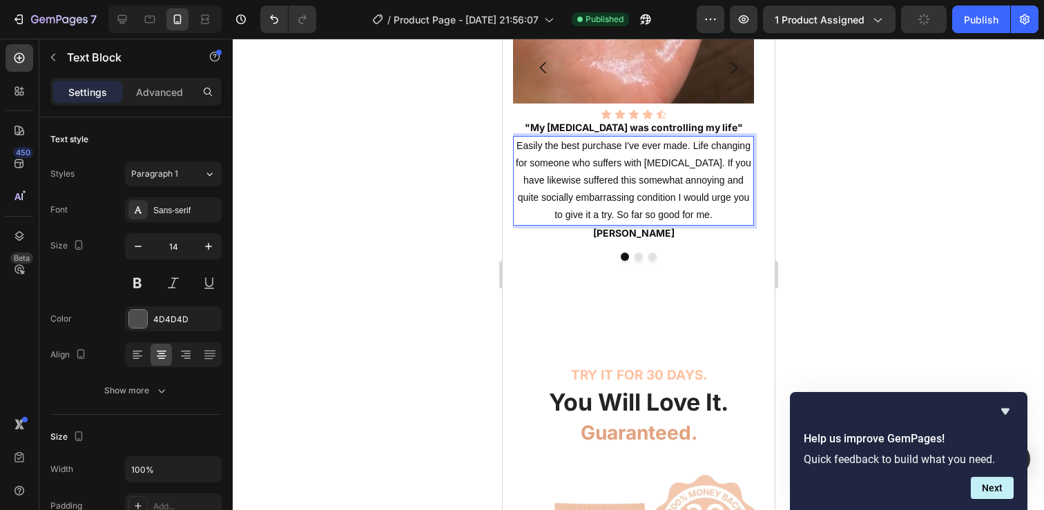
click at [718, 160] on span "Easily the best purchase I've ever made. Life changing for someone who suffers …" at bounding box center [632, 180] width 235 height 81
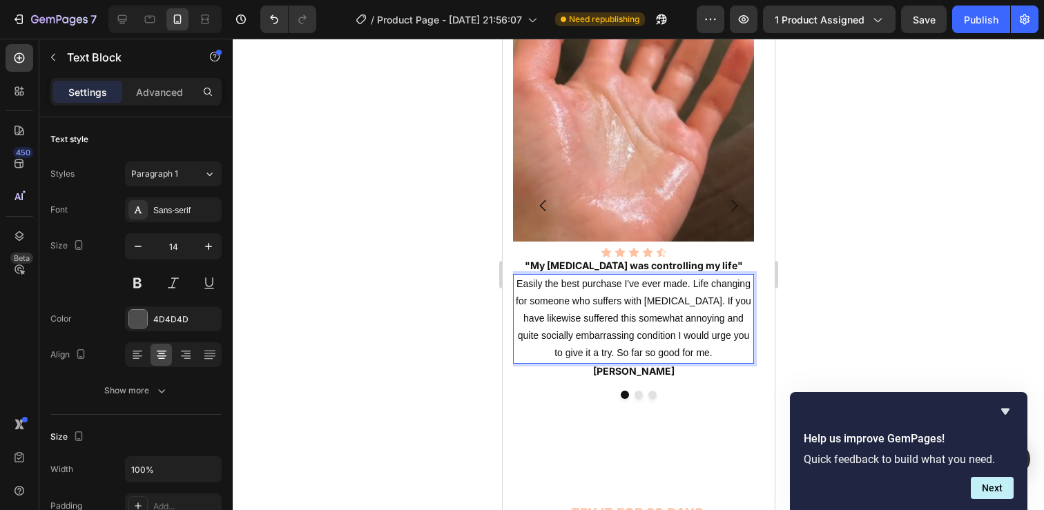
scroll to position [2111, 0]
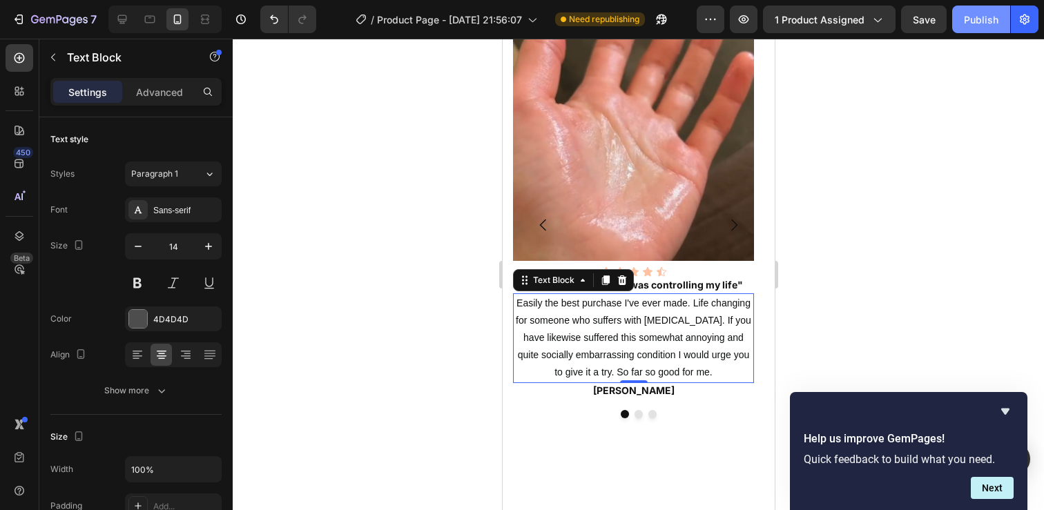
click at [976, 17] on div "Publish" at bounding box center [981, 19] width 35 height 14
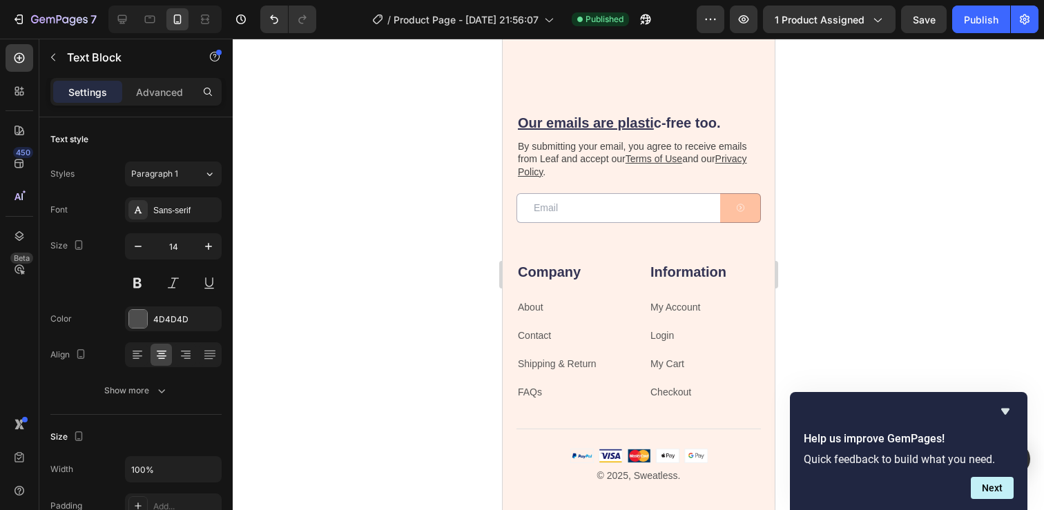
scroll to position [3351, 0]
click at [119, 17] on icon at bounding box center [122, 19] width 14 height 14
type input "16"
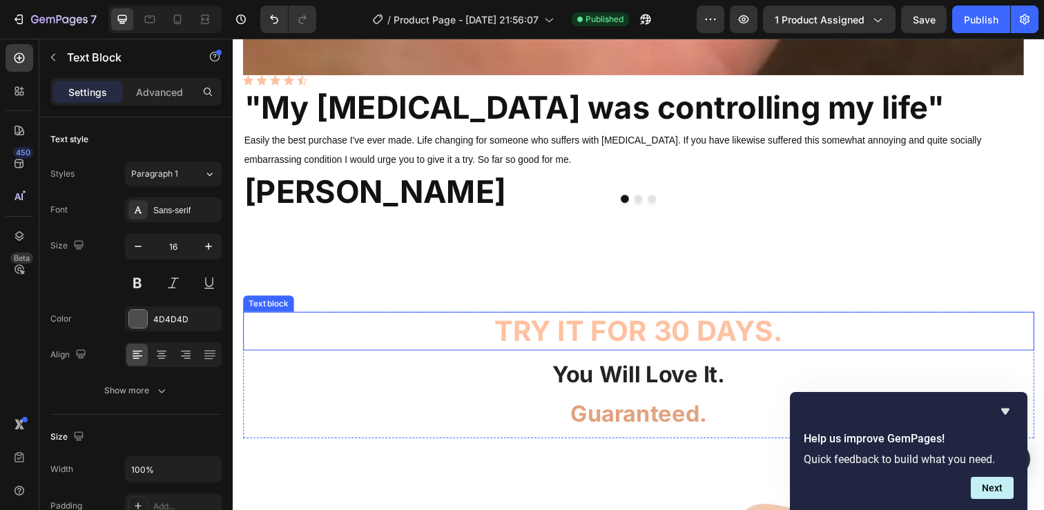
scroll to position [2837, 0]
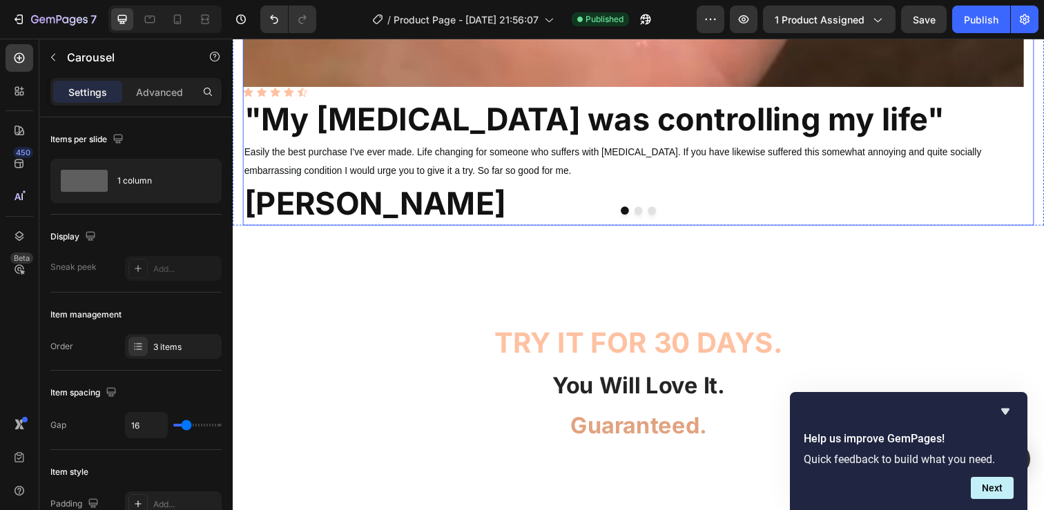
click at [643, 213] on button "Dot" at bounding box center [647, 214] width 8 height 8
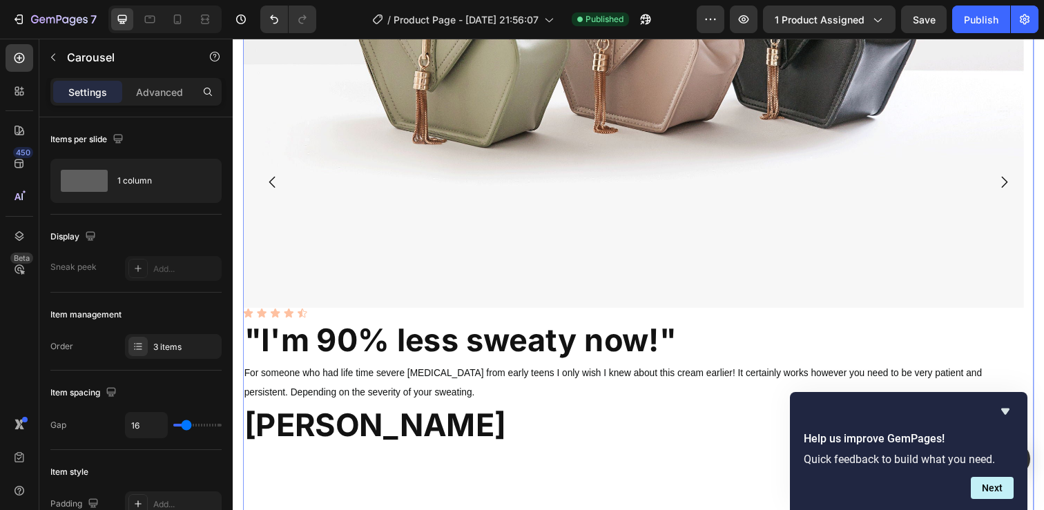
scroll to position [2410, 0]
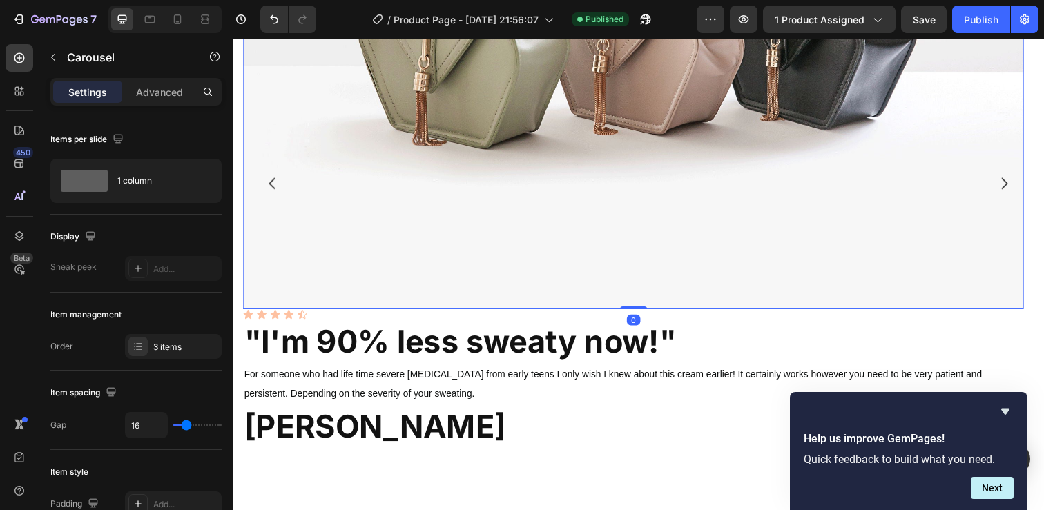
click at [659, 177] on img at bounding box center [641, 16] width 797 height 598
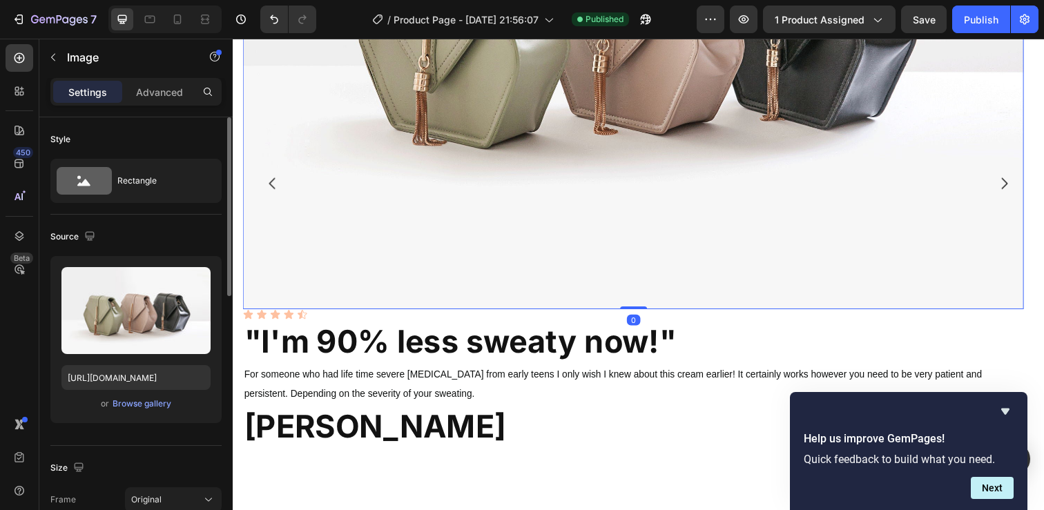
click at [133, 412] on div "Upload Image [URL][DOMAIN_NAME] or Browse gallery" at bounding box center [135, 339] width 171 height 167
click at [138, 407] on div "Browse gallery" at bounding box center [142, 404] width 59 height 12
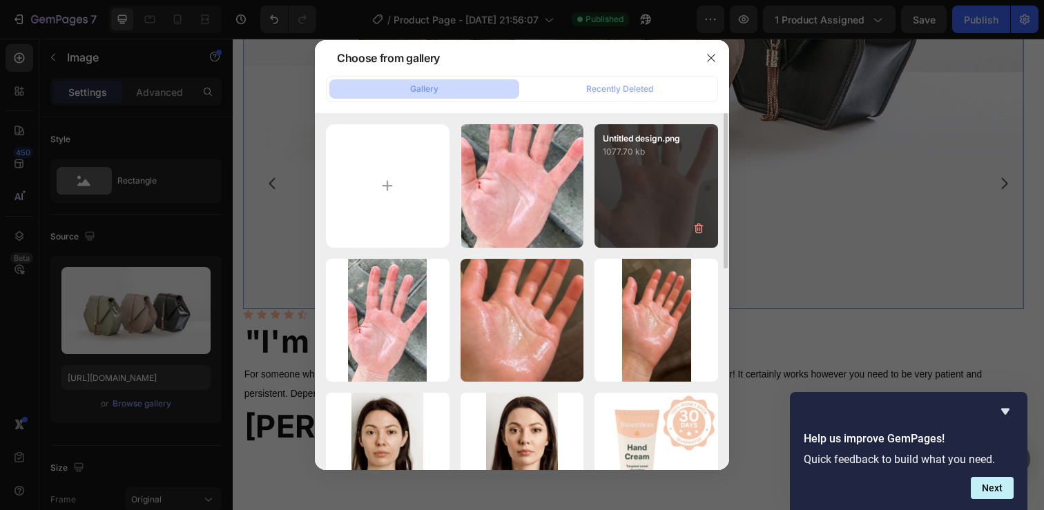
click at [649, 209] on div "Untitled design.png 1077.70 kb" at bounding box center [656, 186] width 124 height 124
type input "[URL][DOMAIN_NAME]"
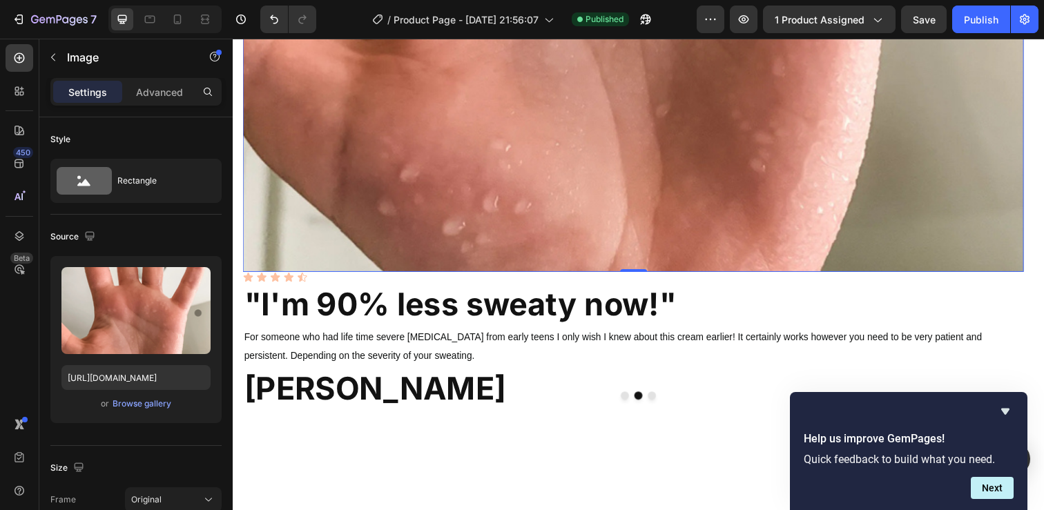
scroll to position [2769, 0]
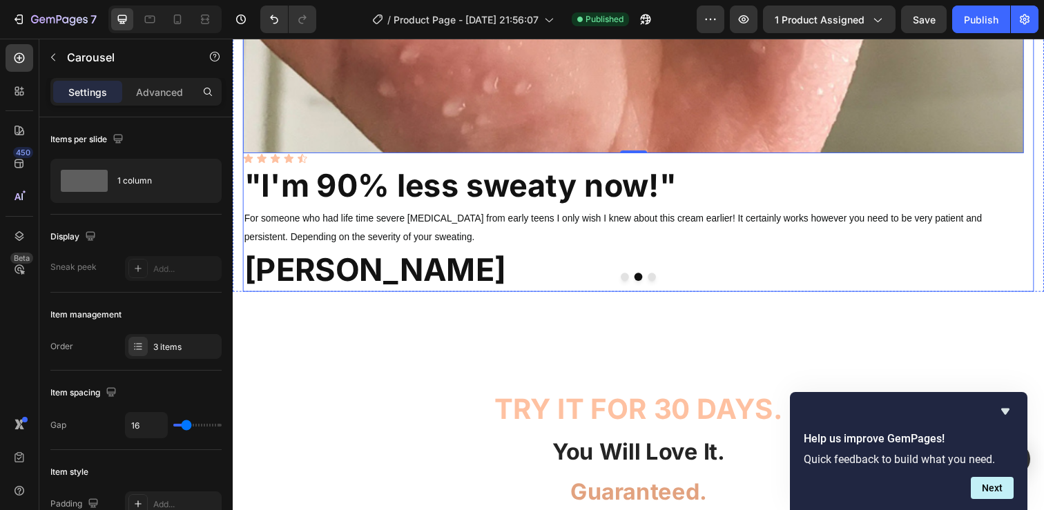
click at [657, 282] on button "Dot" at bounding box center [661, 282] width 8 height 8
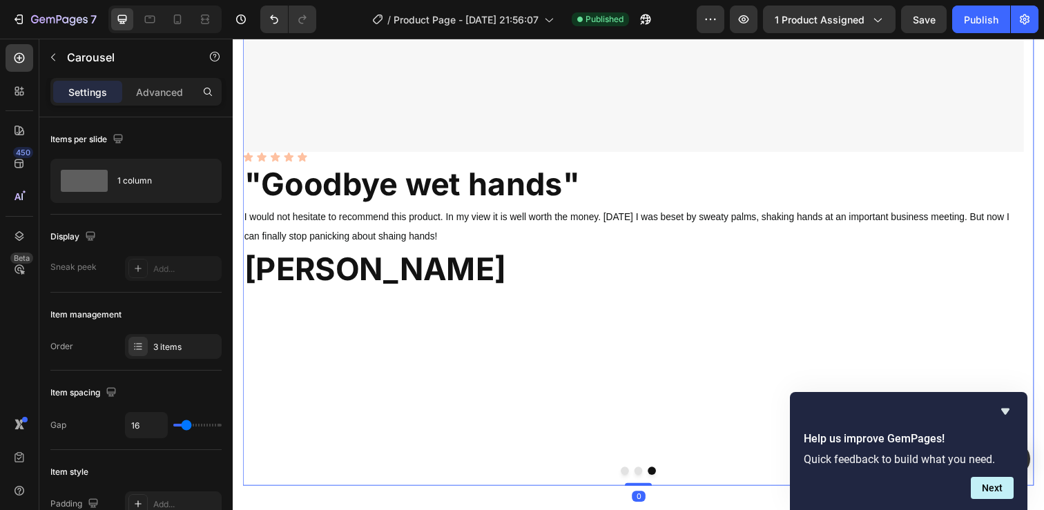
scroll to position [2561, 0]
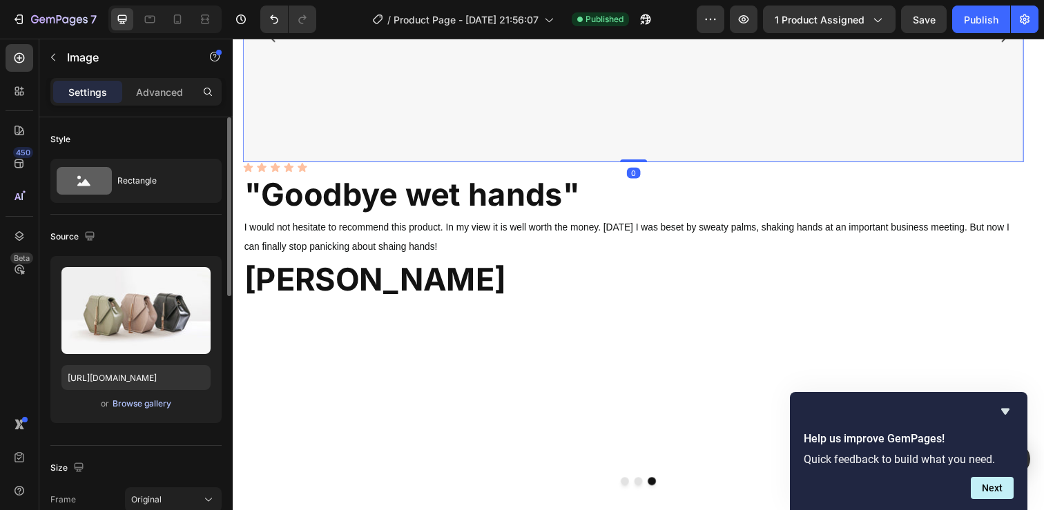
click at [151, 403] on div "Browse gallery" at bounding box center [142, 404] width 59 height 12
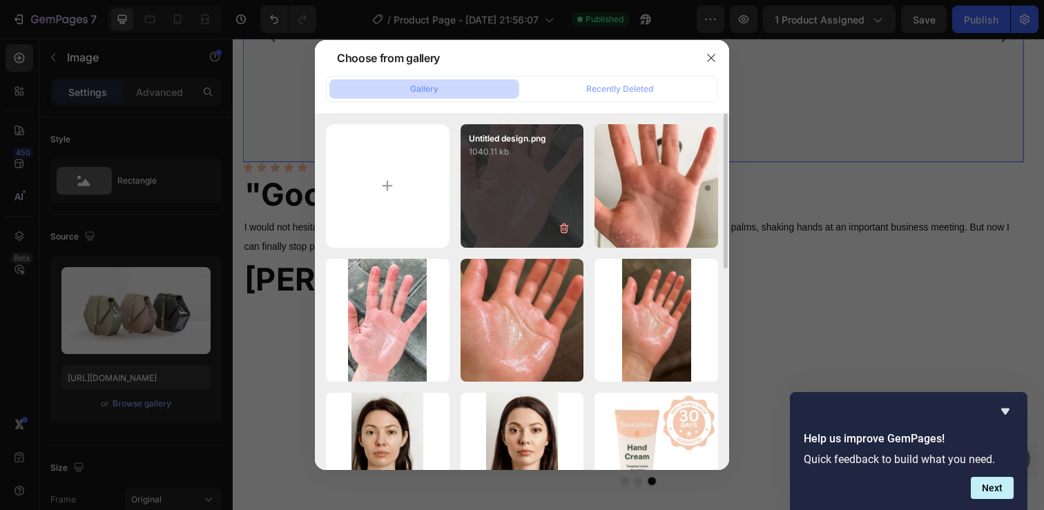
click at [462, 211] on div "Untitled design.png 1040.11 kb" at bounding box center [522, 186] width 124 height 124
type input "[URL][DOMAIN_NAME]"
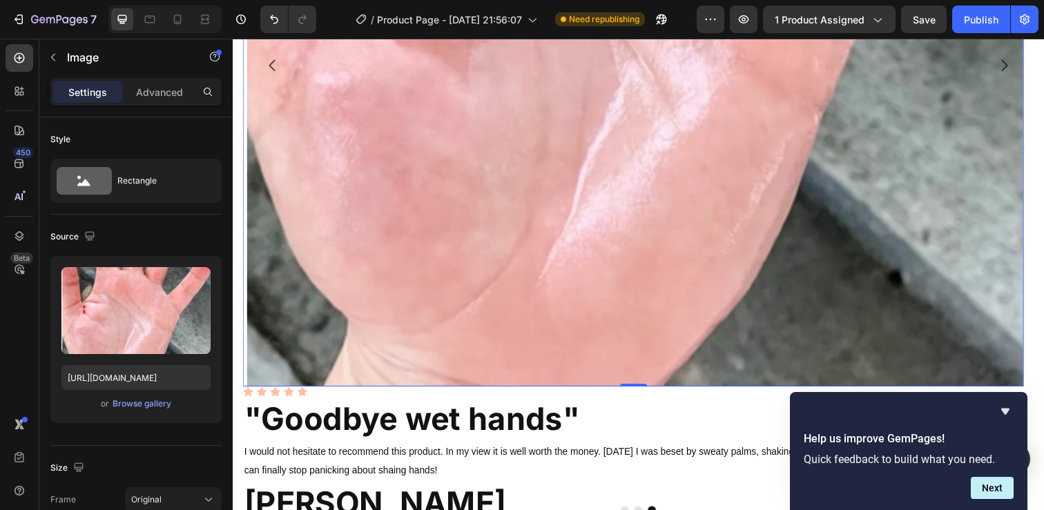
scroll to position [2539, 0]
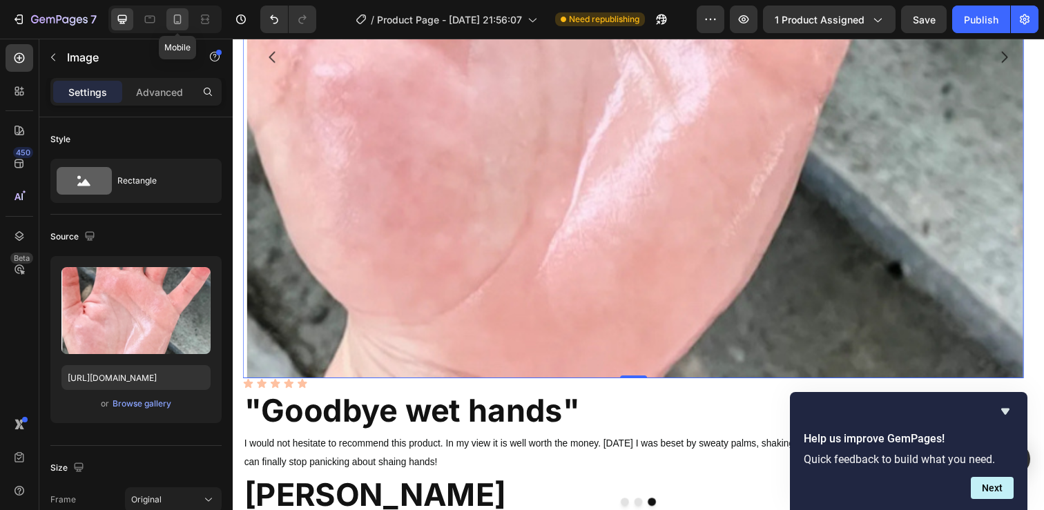
click at [173, 21] on icon at bounding box center [178, 19] width 14 height 14
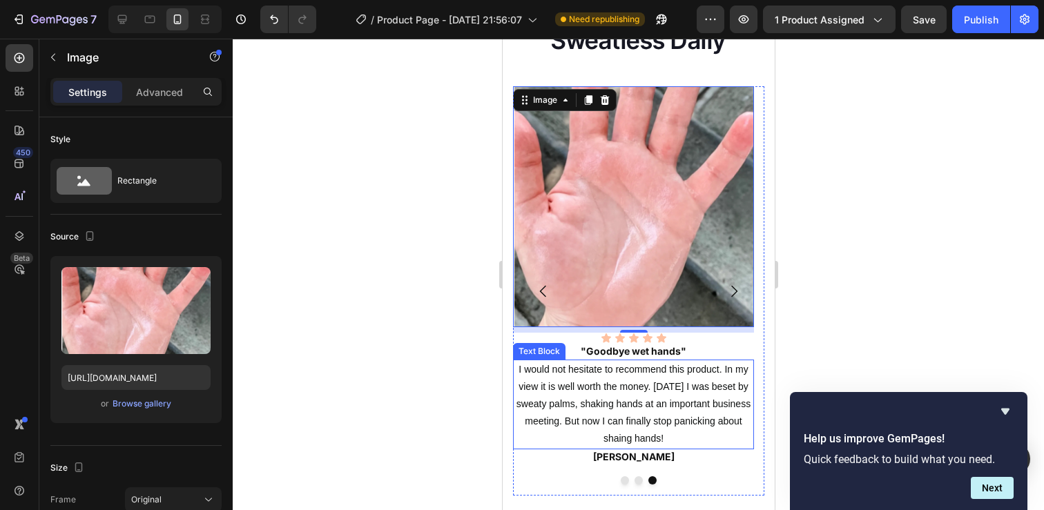
scroll to position [2044, 0]
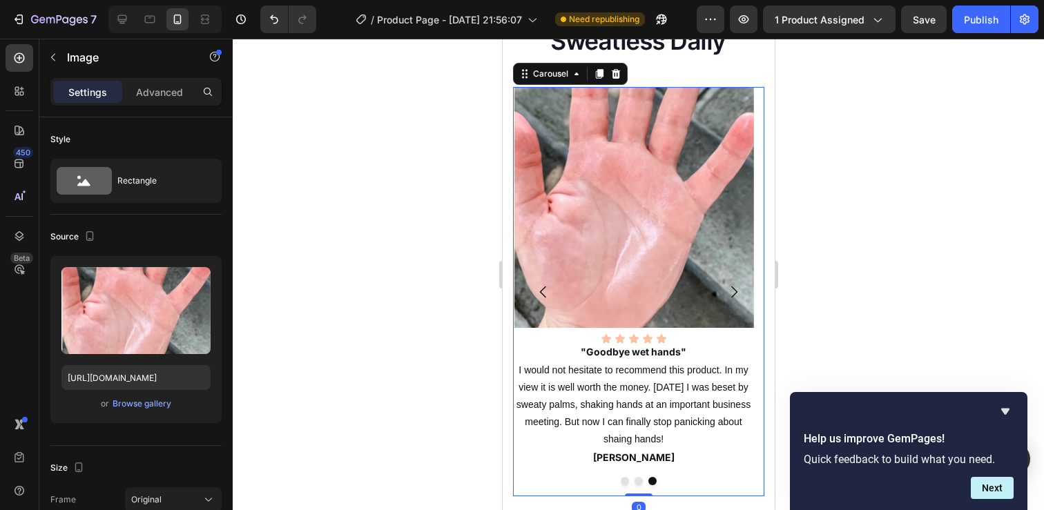
click at [634, 478] on button "Dot" at bounding box center [638, 481] width 8 height 8
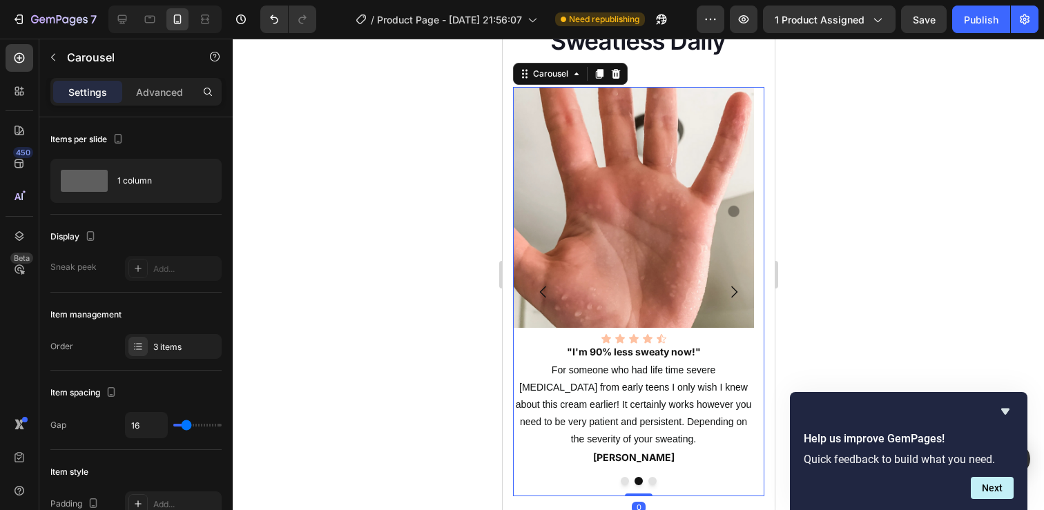
click at [620, 478] on button "Dot" at bounding box center [624, 481] width 8 height 8
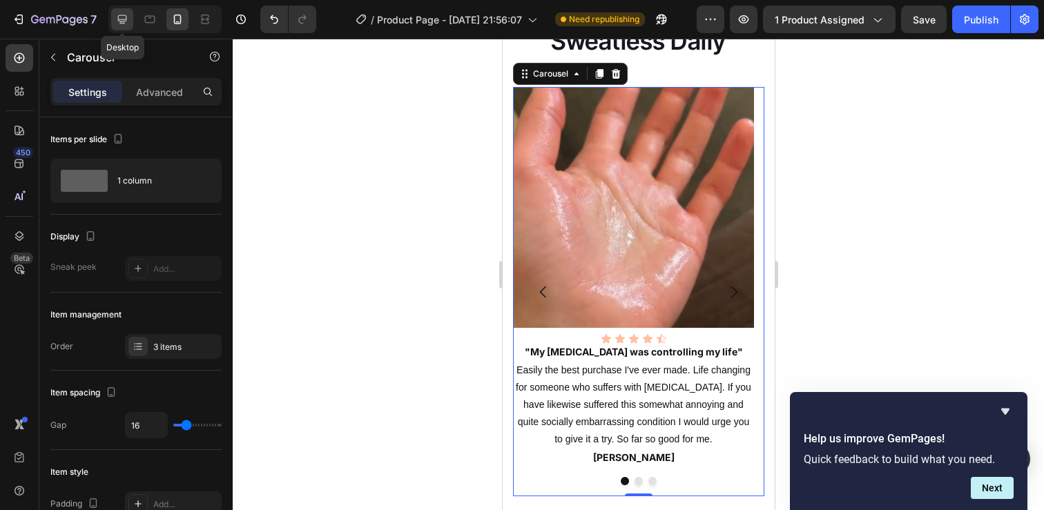
click at [126, 19] on icon at bounding box center [122, 19] width 9 height 9
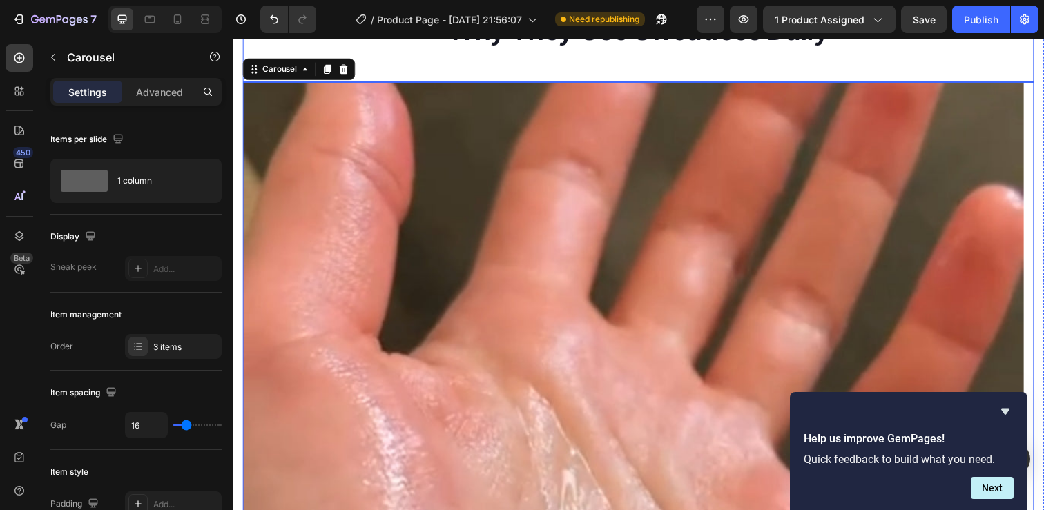
scroll to position [2040, 0]
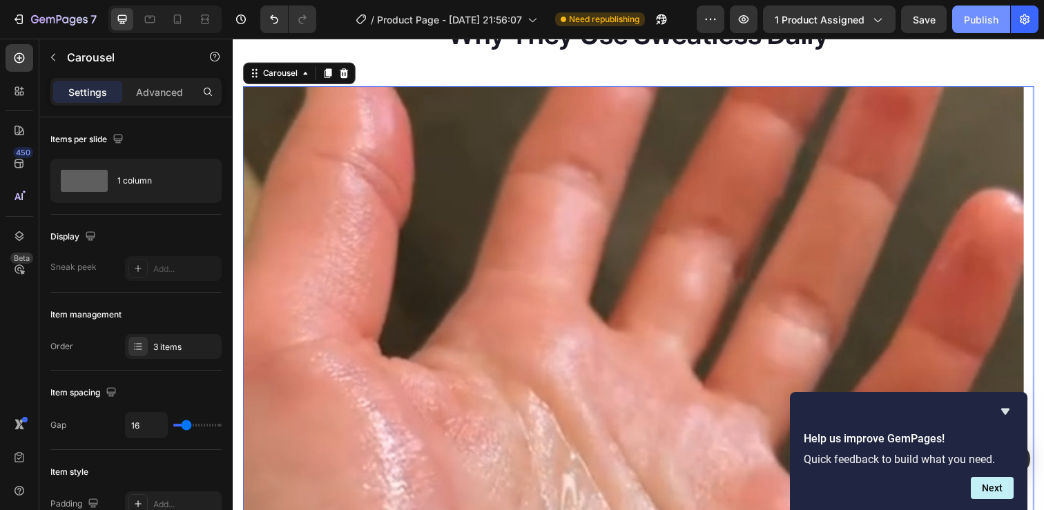
click at [975, 17] on div "Publish" at bounding box center [981, 19] width 35 height 14
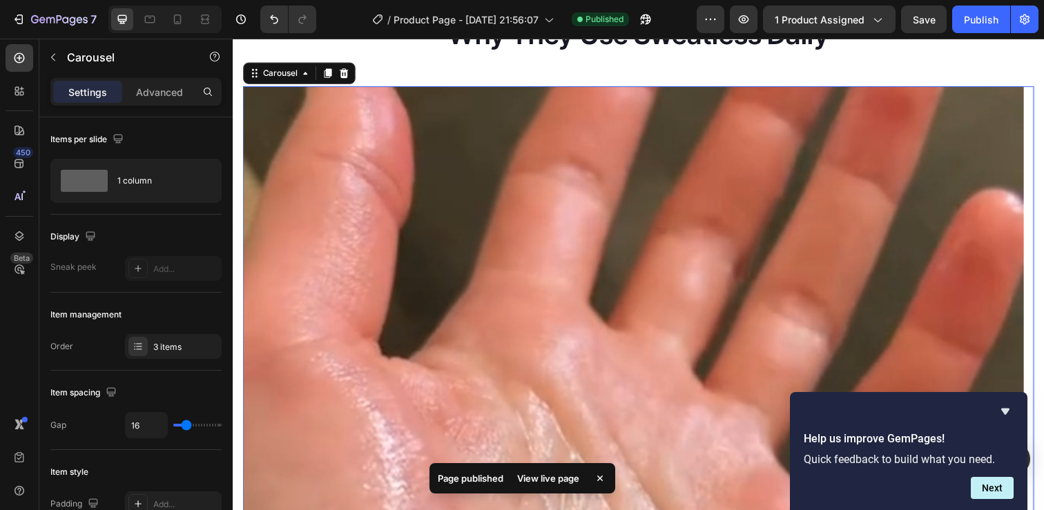
click at [174, 35] on div "7 Version history / Product Page - [DATE] 21:56:07 Published Preview 1 product …" at bounding box center [522, 19] width 1044 height 39
click at [176, 27] on div at bounding box center [177, 19] width 22 height 22
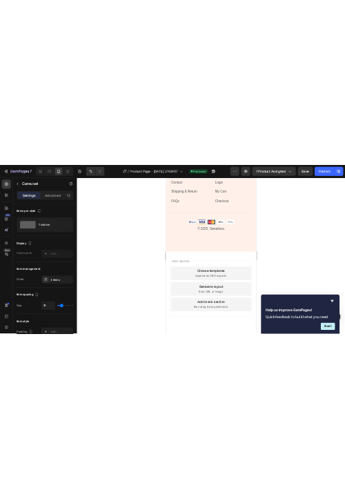
scroll to position [3678, 0]
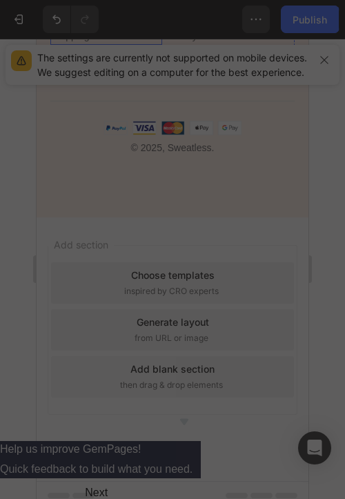
click at [193, 487] on button "Next" at bounding box center [96, 493] width 193 height 12
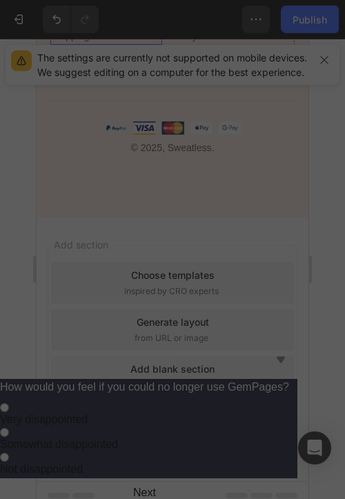
click at [289, 351] on icon "Hide survey" at bounding box center [281, 359] width 17 height 17
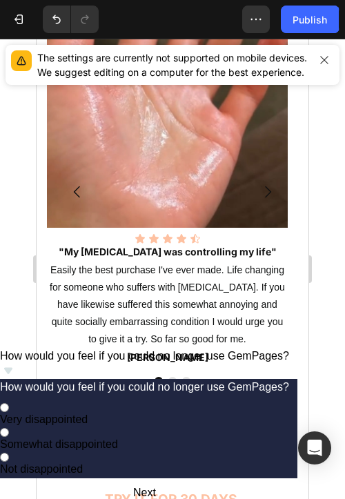
scroll to position [2134, 0]
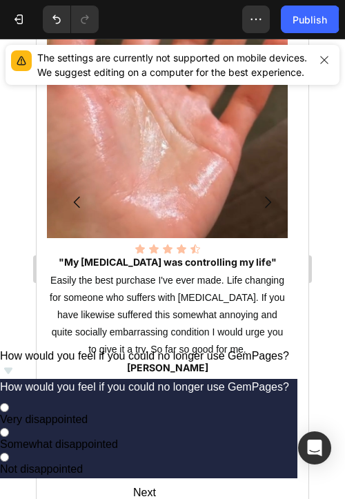
click at [171, 320] on span "Easily the best purchase I've ever made. Life changing for someone who suffers …" at bounding box center [167, 315] width 235 height 81
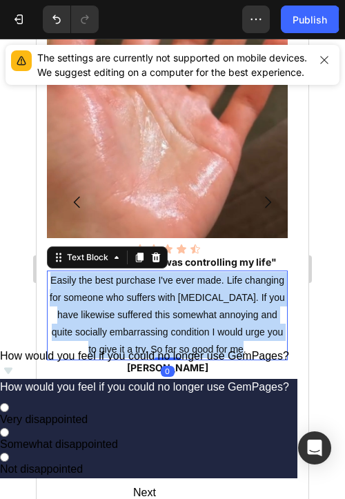
click at [171, 320] on span "Easily the best purchase I've ever made. Life changing for someone who suffers …" at bounding box center [167, 315] width 235 height 81
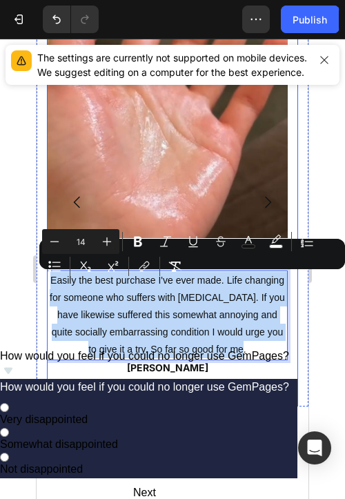
click at [168, 392] on button "Dot" at bounding box center [172, 391] width 8 height 8
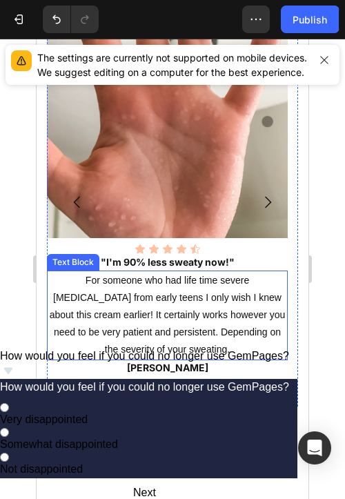
click at [157, 321] on p "For someone who had life time severe [MEDICAL_DATA] from early teens I only wis…" at bounding box center [167, 315] width 238 height 87
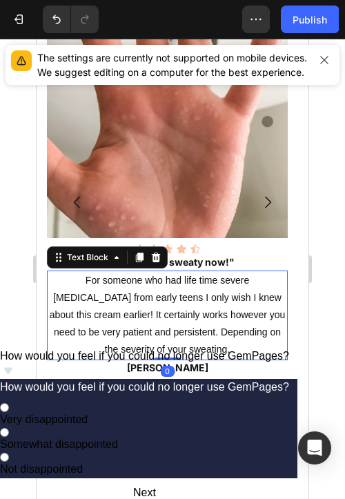
click at [157, 321] on p "For someone who had life time severe [MEDICAL_DATA] from early teens I only wis…" at bounding box center [167, 315] width 238 height 87
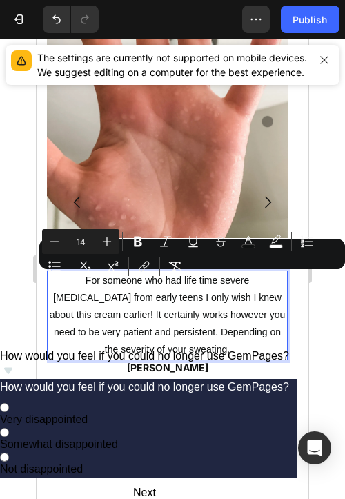
click at [182, 392] on button "Dot" at bounding box center [186, 391] width 8 height 8
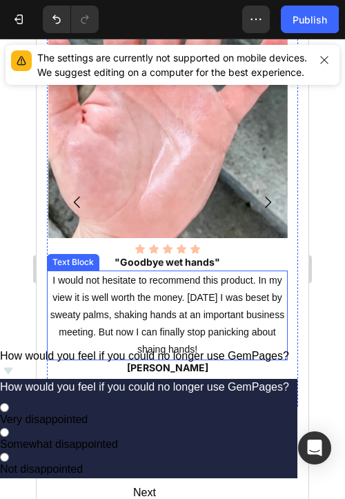
click at [163, 312] on span "I would not hesitate to recommend this product. In my view it is well worth the…" at bounding box center [167, 315] width 234 height 81
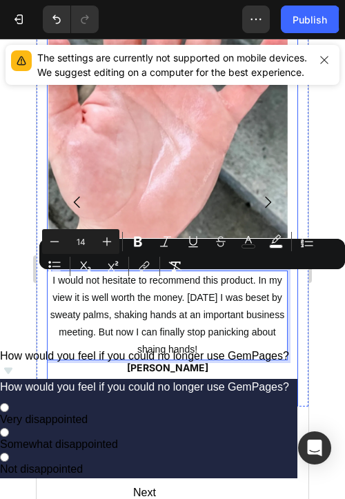
click at [148, 391] on div at bounding box center [172, 391] width 251 height 8
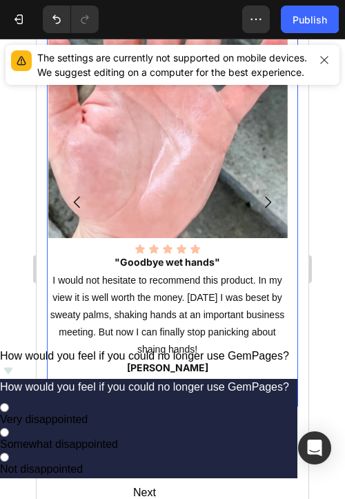
click at [148, 390] on div at bounding box center [172, 391] width 251 height 8
click at [155, 391] on button "Dot" at bounding box center [159, 391] width 8 height 8
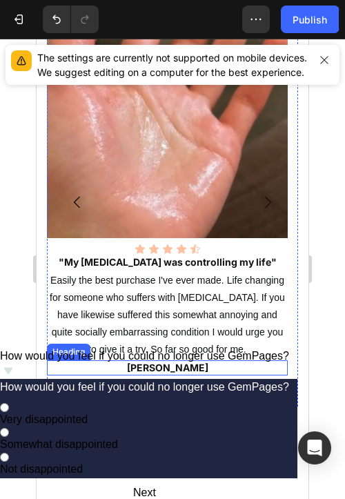
click at [174, 365] on h2 "[PERSON_NAME]" at bounding box center [167, 367] width 241 height 15
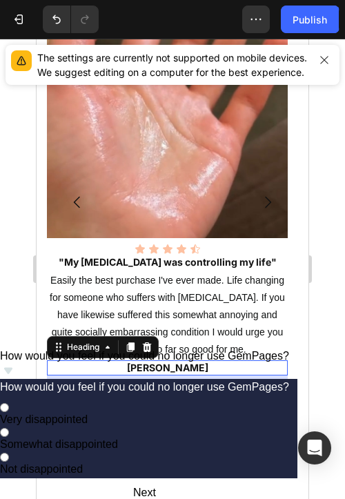
click at [174, 365] on h2 "[PERSON_NAME]" at bounding box center [167, 367] width 241 height 15
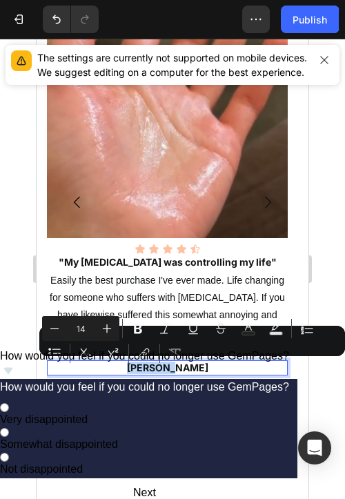
click at [168, 390] on button "Dot" at bounding box center [172, 391] width 8 height 8
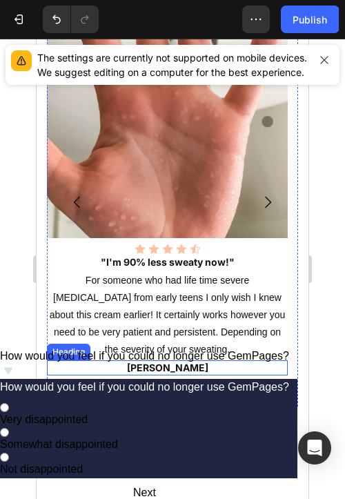
click at [180, 365] on h2 "[PERSON_NAME]" at bounding box center [167, 367] width 241 height 15
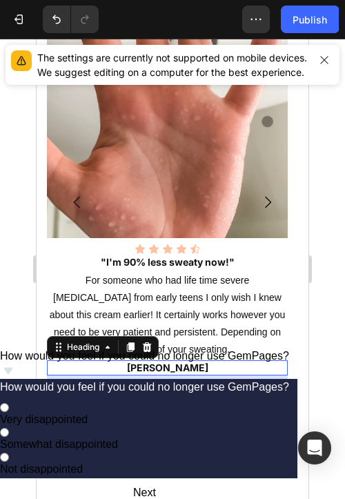
click at [180, 365] on h2 "[PERSON_NAME]" at bounding box center [167, 367] width 241 height 15
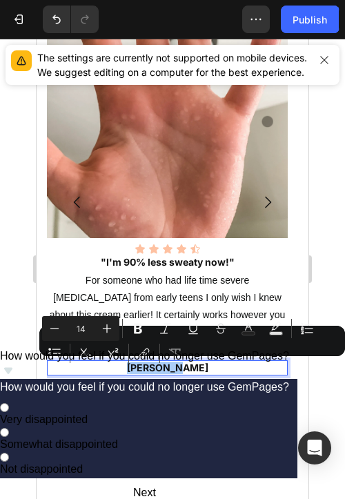
click at [179, 395] on div at bounding box center [172, 391] width 251 height 8
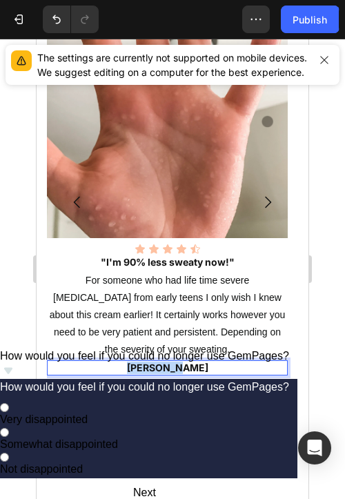
click at [179, 395] on div at bounding box center [172, 391] width 251 height 8
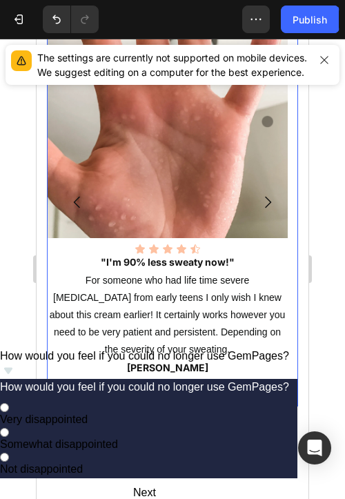
click at [182, 392] on button "Dot" at bounding box center [186, 391] width 8 height 8
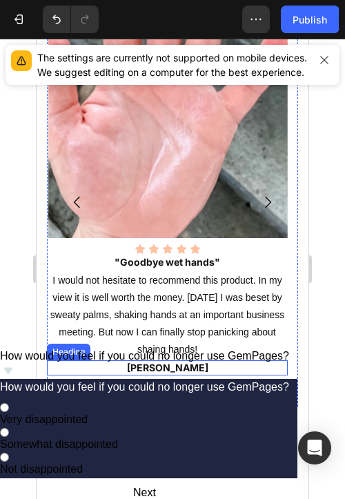
click at [162, 371] on h2 "[PERSON_NAME]" at bounding box center [167, 367] width 241 height 15
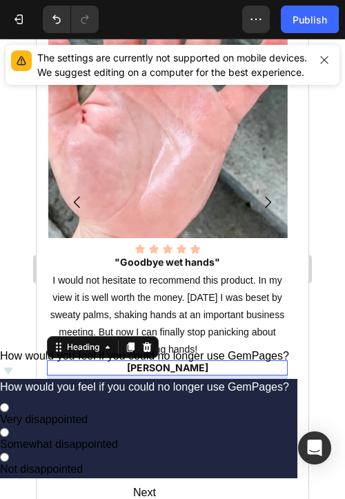
click at [162, 371] on h2 "[PERSON_NAME]" at bounding box center [167, 367] width 241 height 15
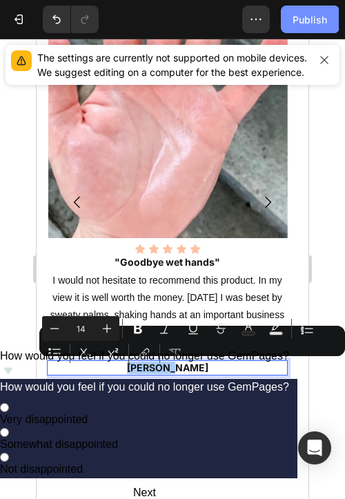
click at [312, 20] on div "Publish" at bounding box center [310, 19] width 35 height 14
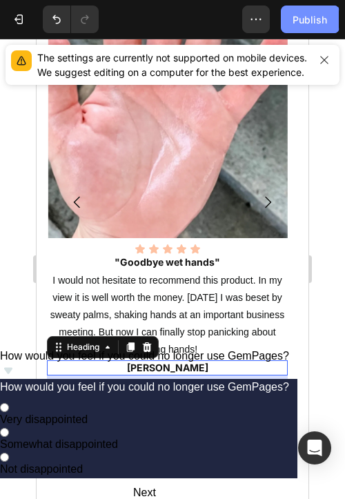
click at [302, 16] on div "Publish" at bounding box center [310, 19] width 35 height 14
